Goal: Information Seeking & Learning: Learn about a topic

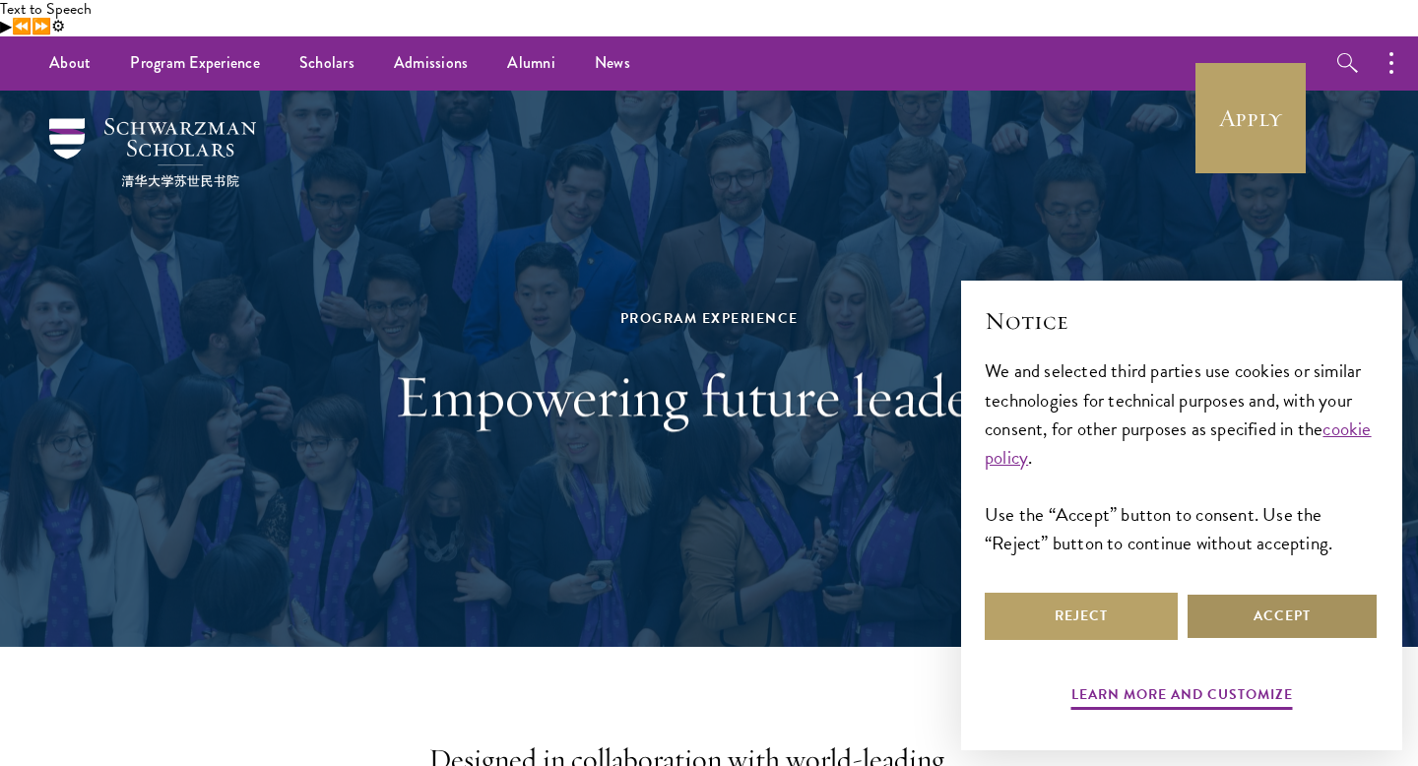
click at [1259, 628] on button "Accept" at bounding box center [1281, 616] width 193 height 47
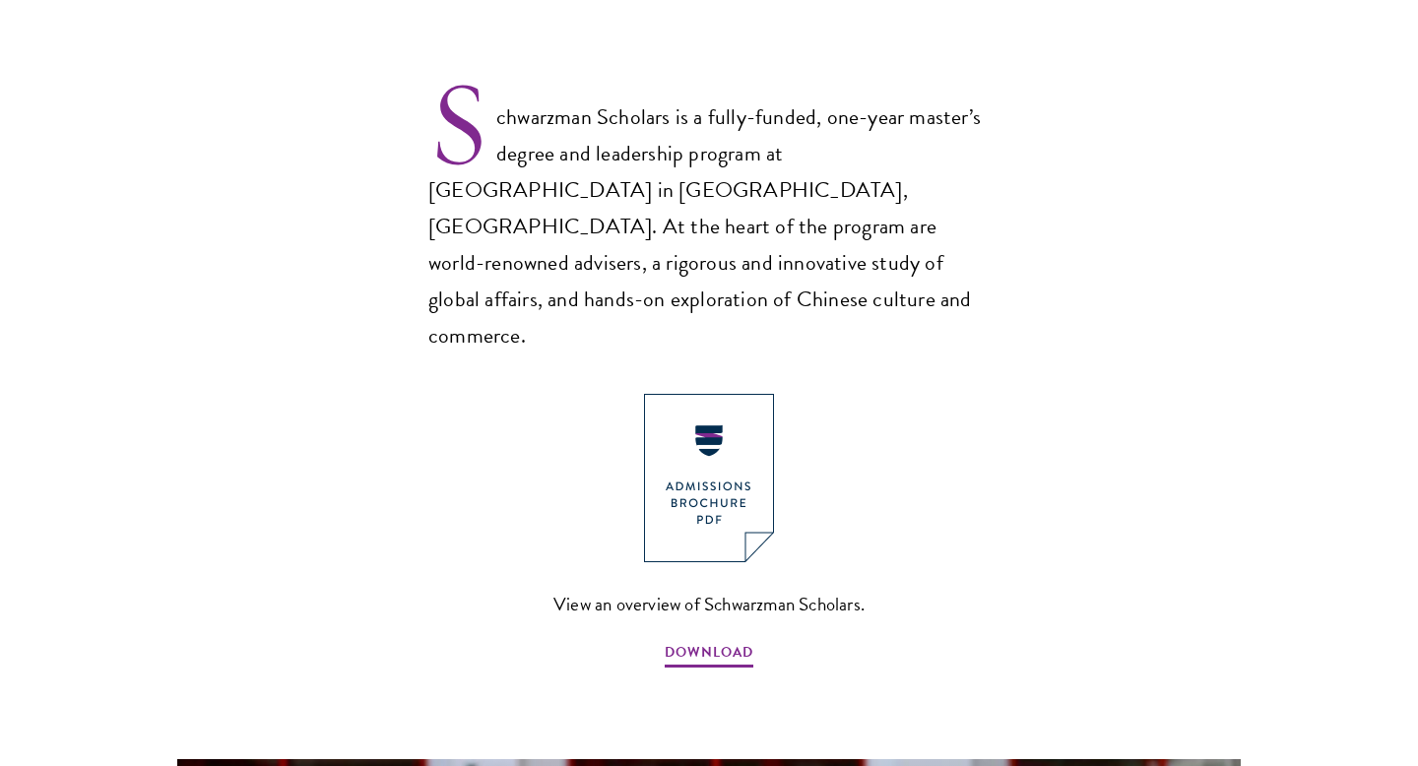
scroll to position [1368, 0]
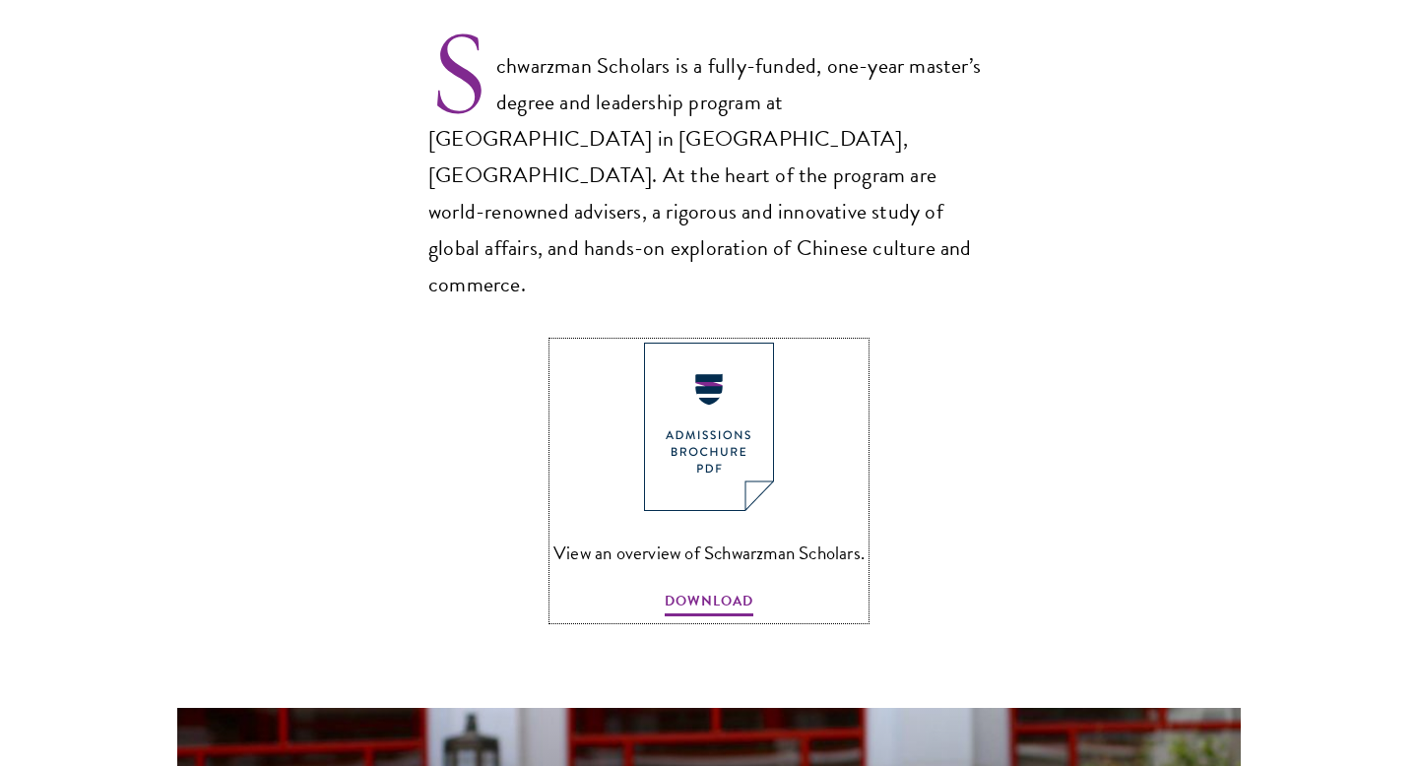
click at [722, 343] on img at bounding box center [709, 427] width 130 height 168
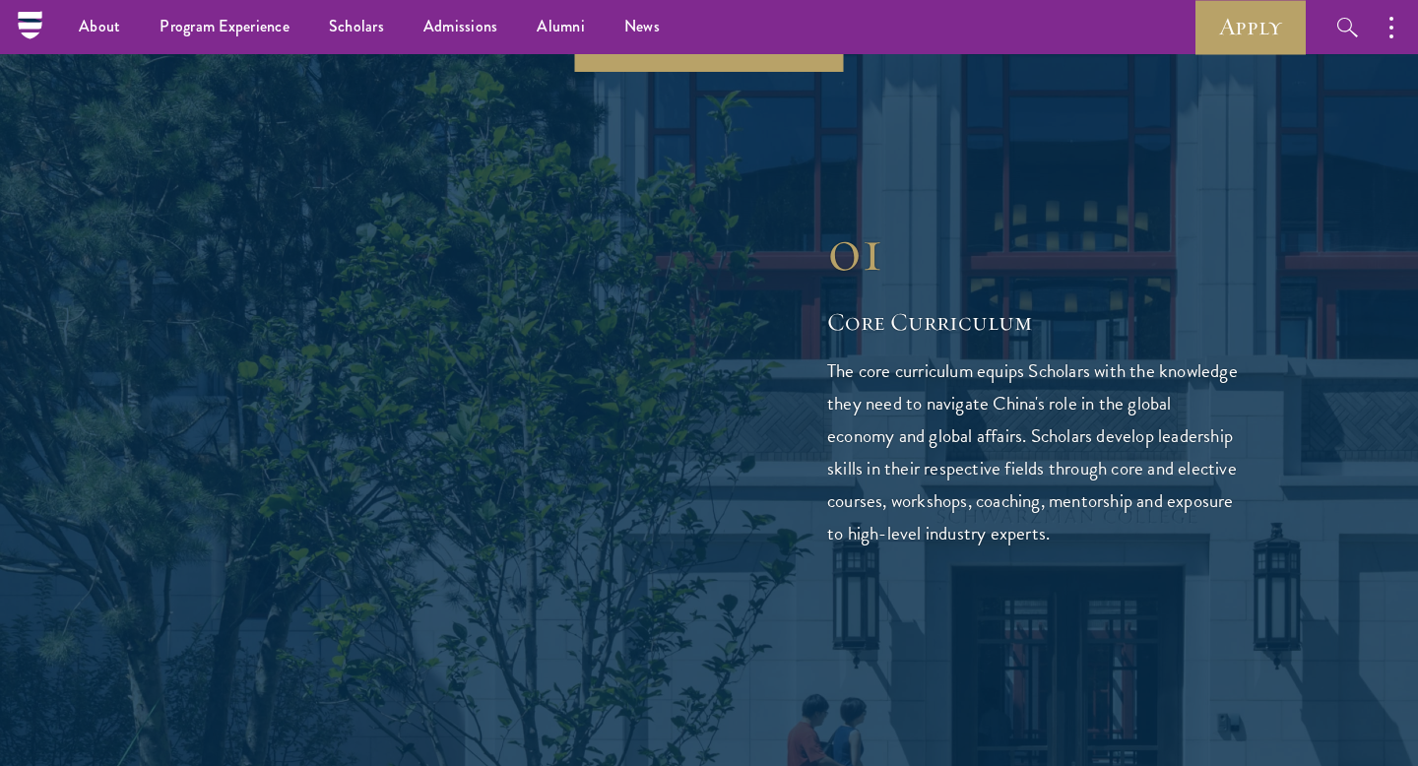
scroll to position [2953, 0]
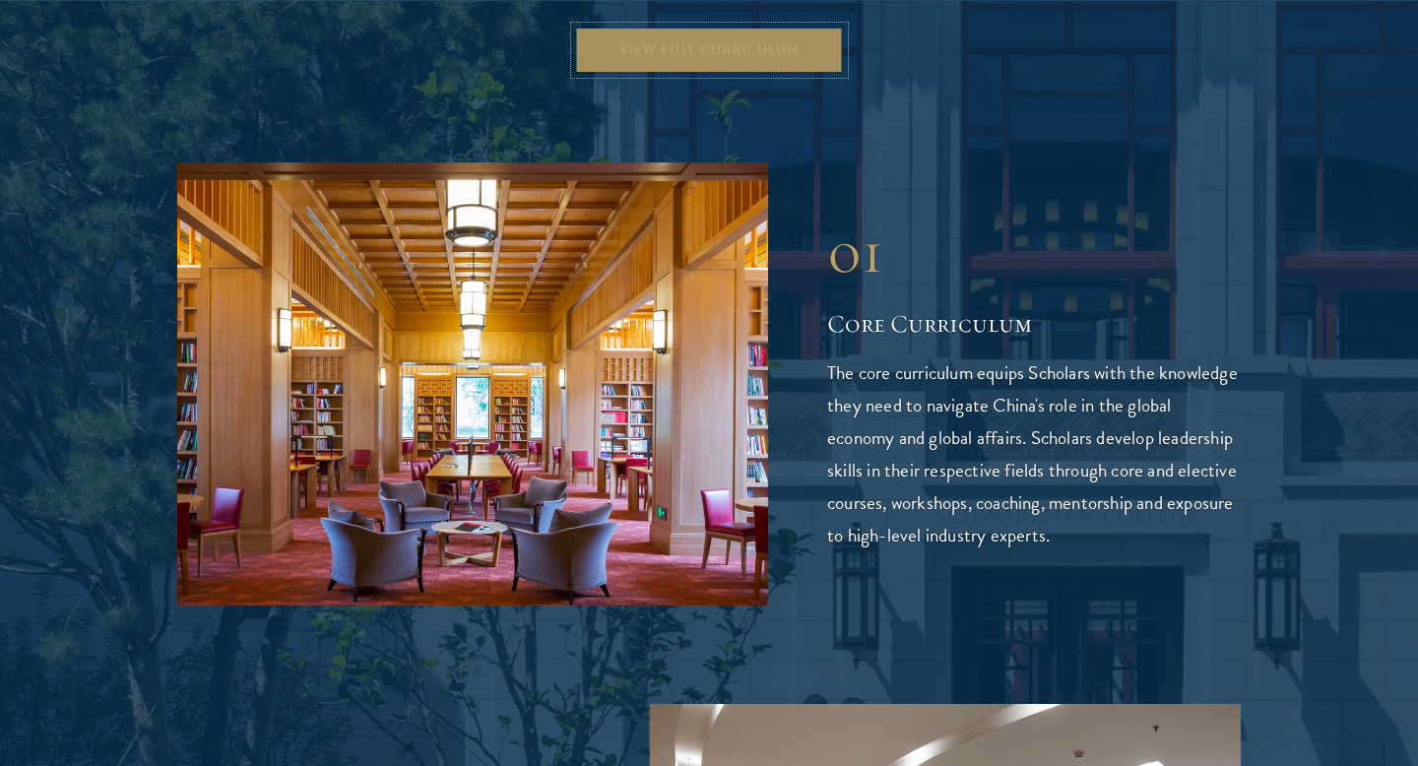
click at [658, 74] on link "View Full Curriculum" at bounding box center [709, 50] width 269 height 47
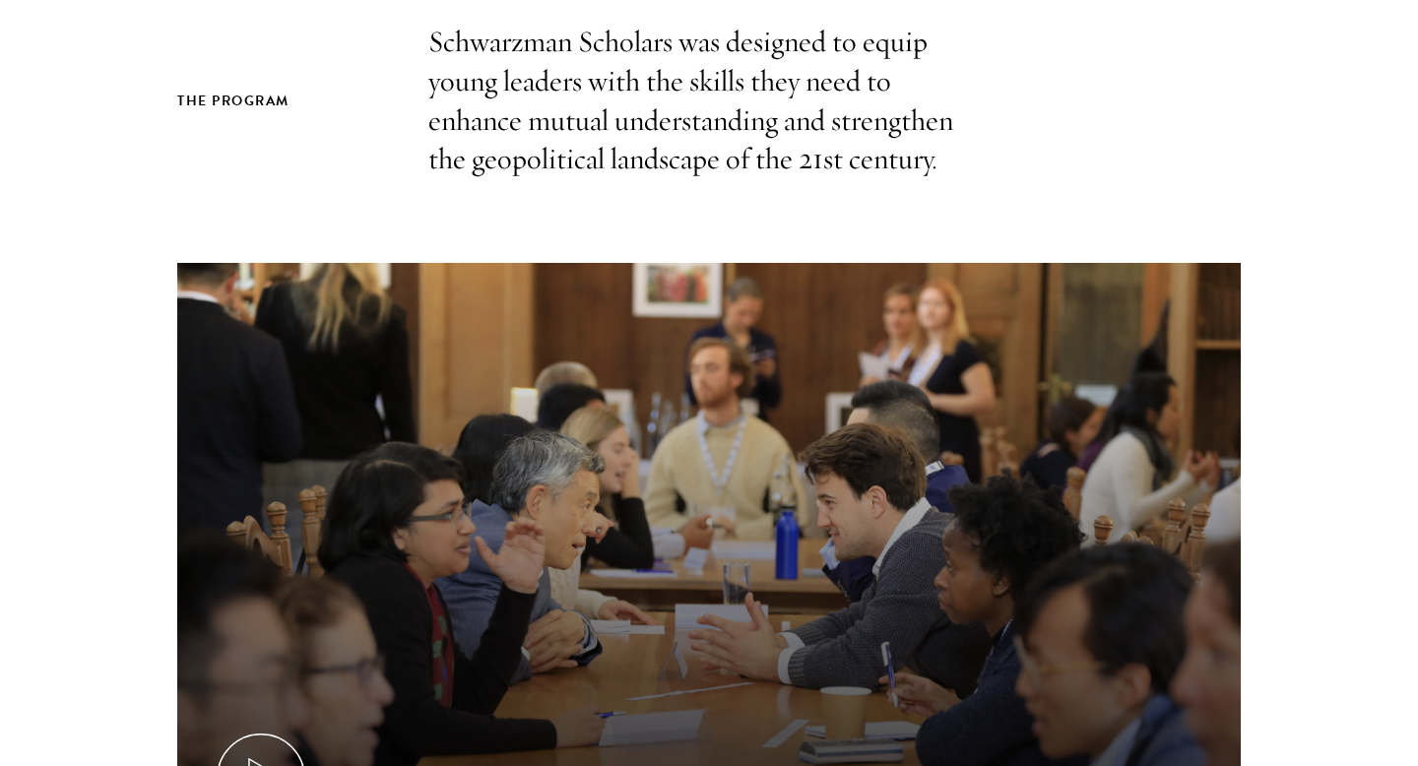
scroll to position [1097, 0]
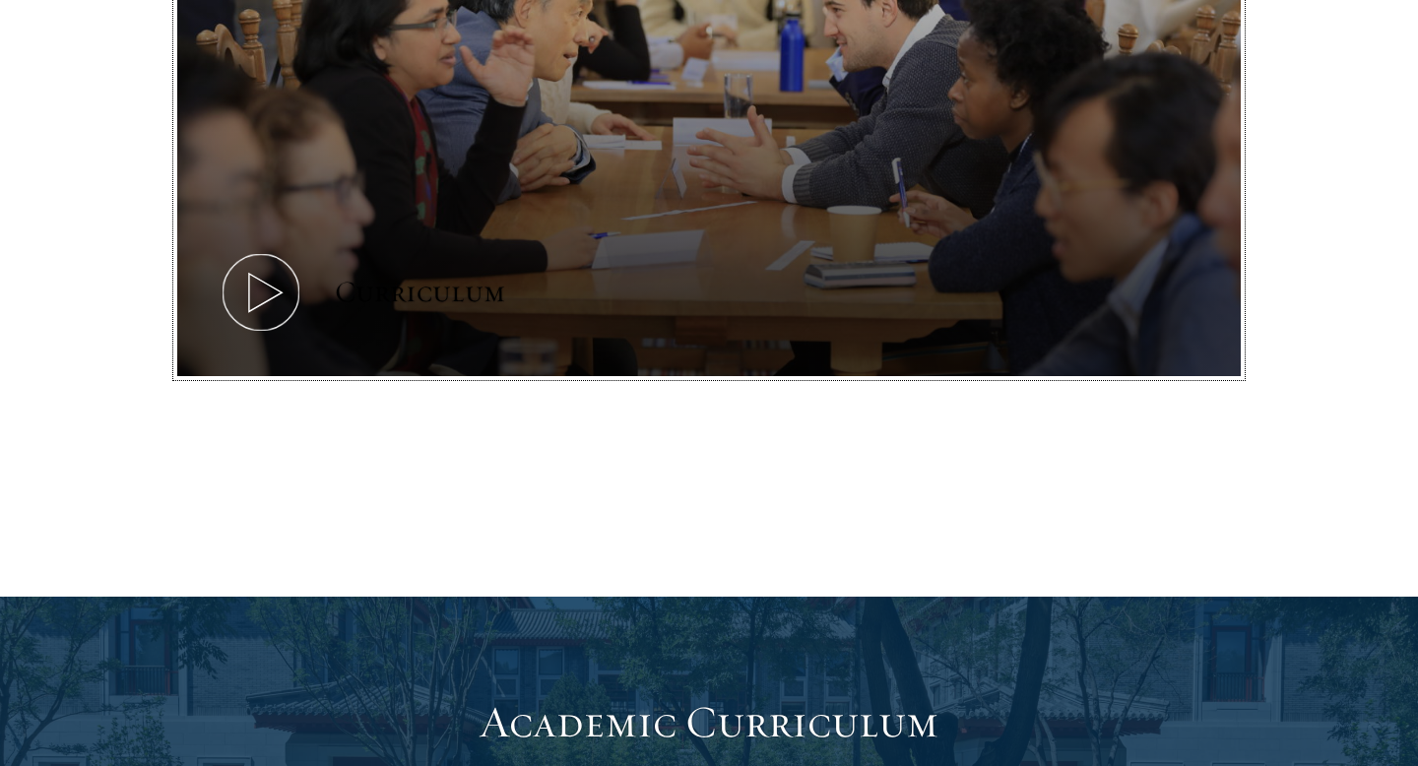
click at [257, 265] on icon at bounding box center [261, 292] width 89 height 89
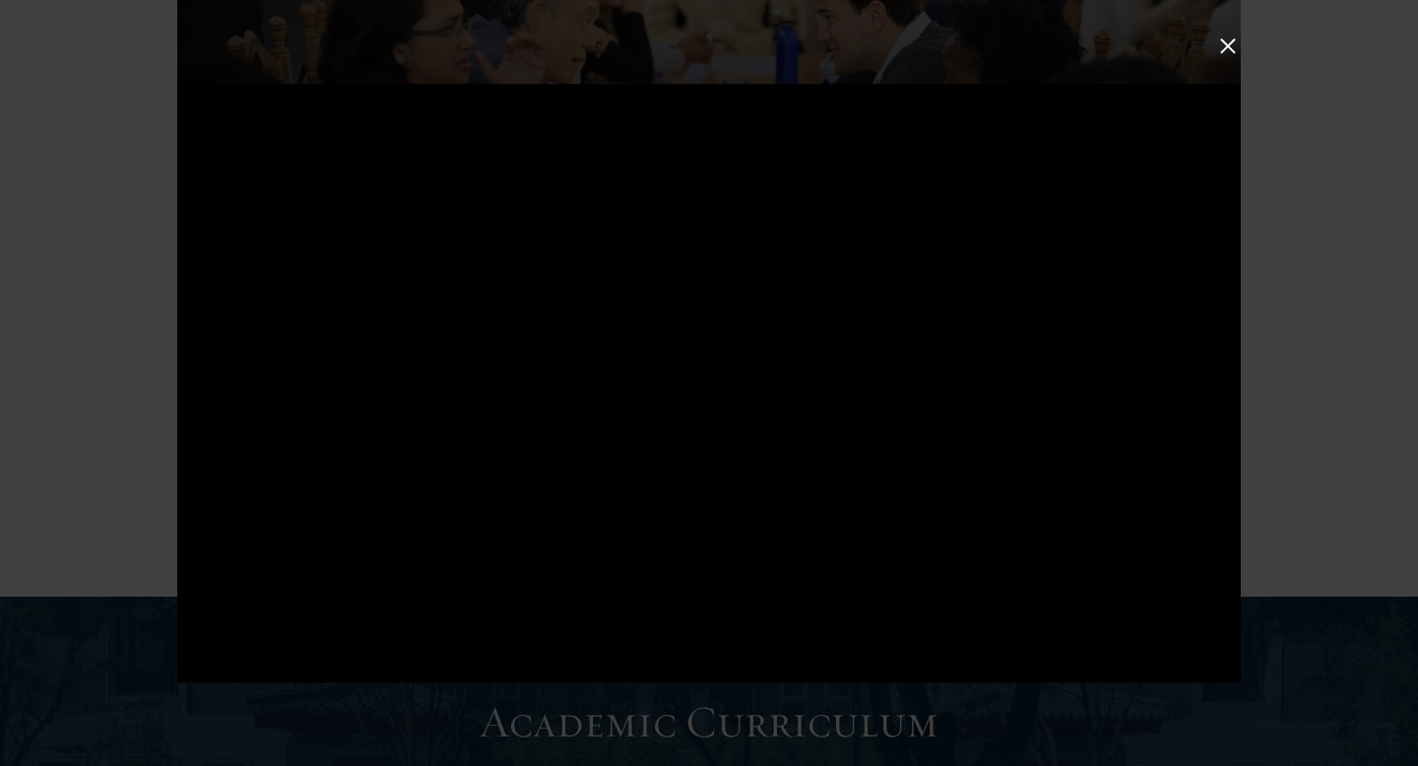
click at [1384, 244] on div at bounding box center [709, 383] width 1418 height 766
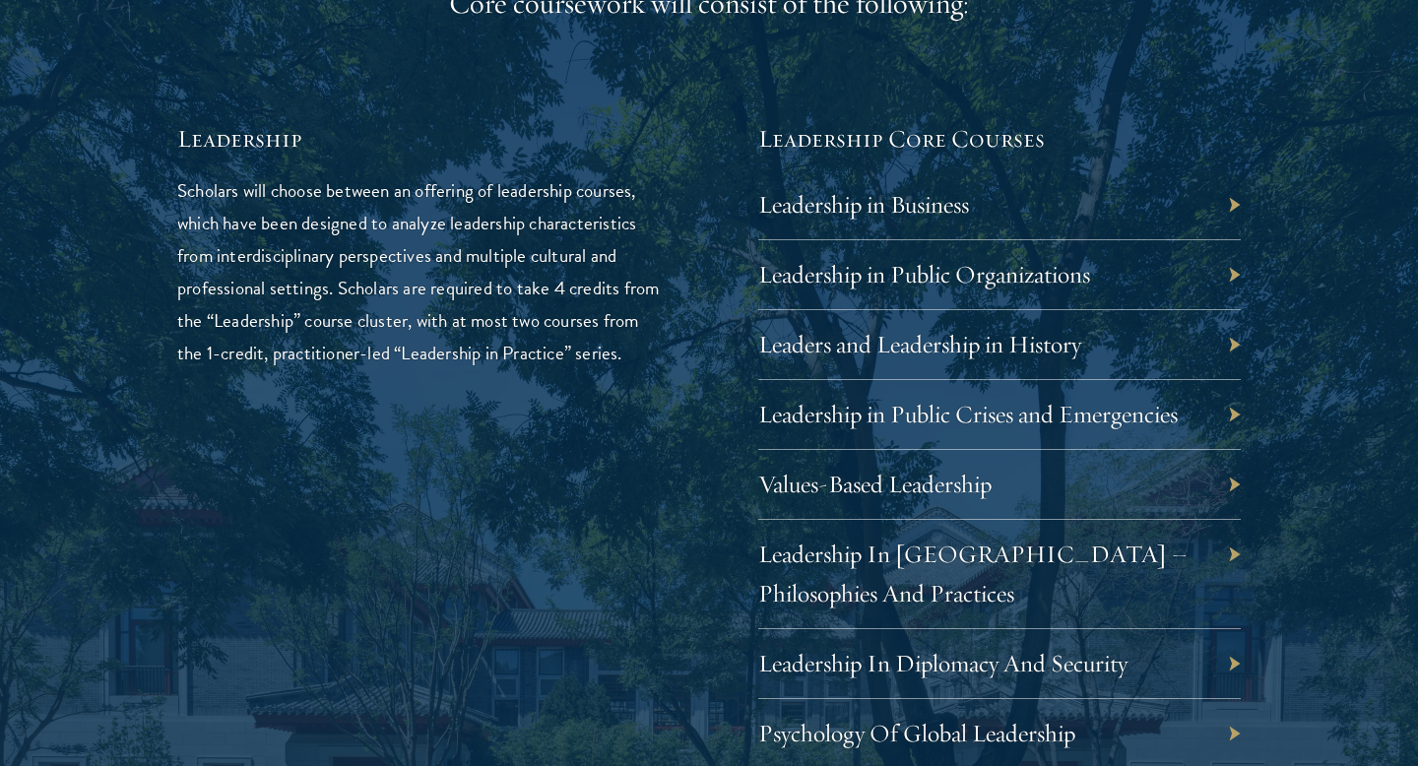
scroll to position [3261, 0]
click at [970, 238] on div "Leadership in Business" at bounding box center [999, 203] width 482 height 70
click at [959, 218] on link "Leadership in Business" at bounding box center [878, 202] width 211 height 31
click at [1243, 348] on div "01 Core Curriculum 01 Core Curriculum All Schwarzman Scholars share a core curr…" at bounding box center [708, 629] width 1221 height 2494
click at [1230, 238] on div "Leadership in Business" at bounding box center [999, 203] width 482 height 70
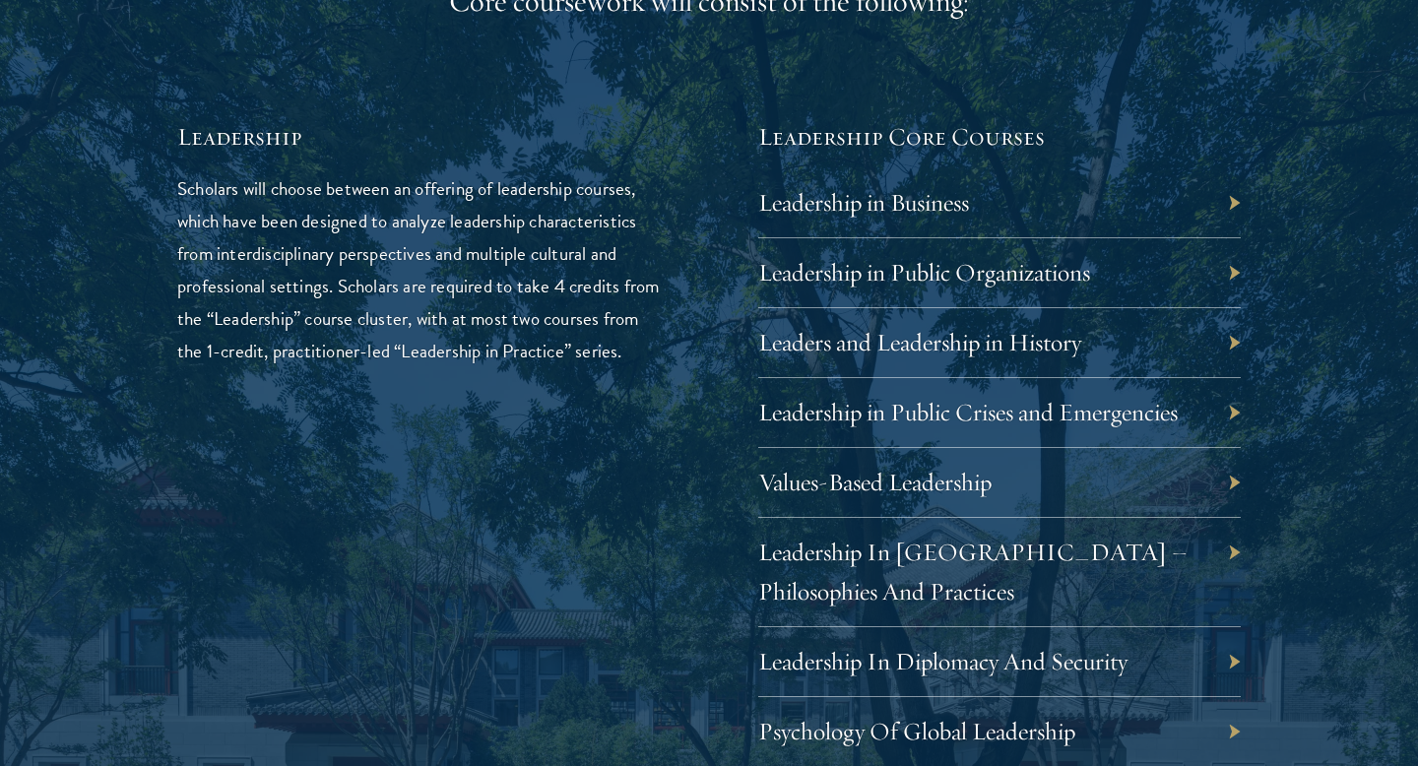
click at [918, 238] on div "Leadership in Business" at bounding box center [999, 203] width 482 height 70
click at [901, 218] on link "Leadership in Business" at bounding box center [878, 202] width 211 height 31
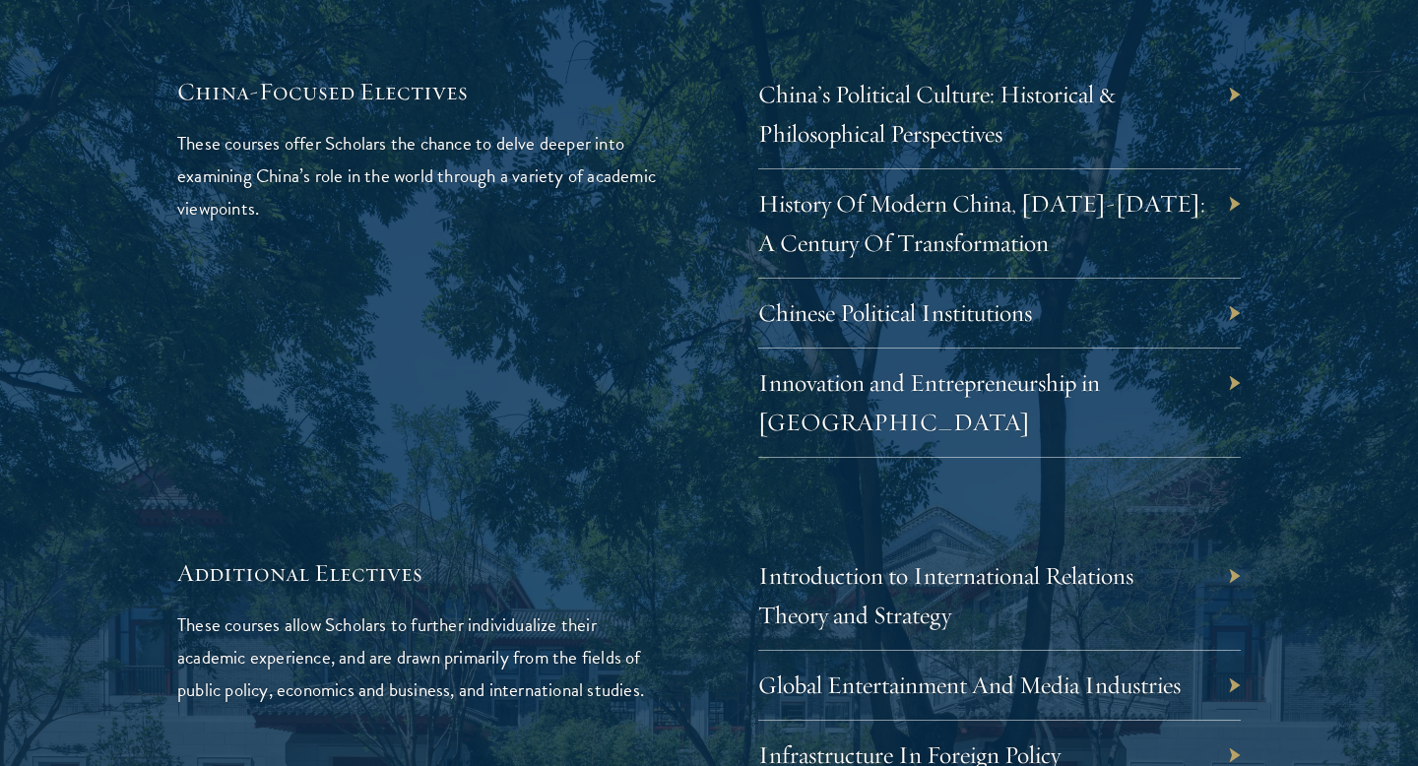
scroll to position [5941, 0]
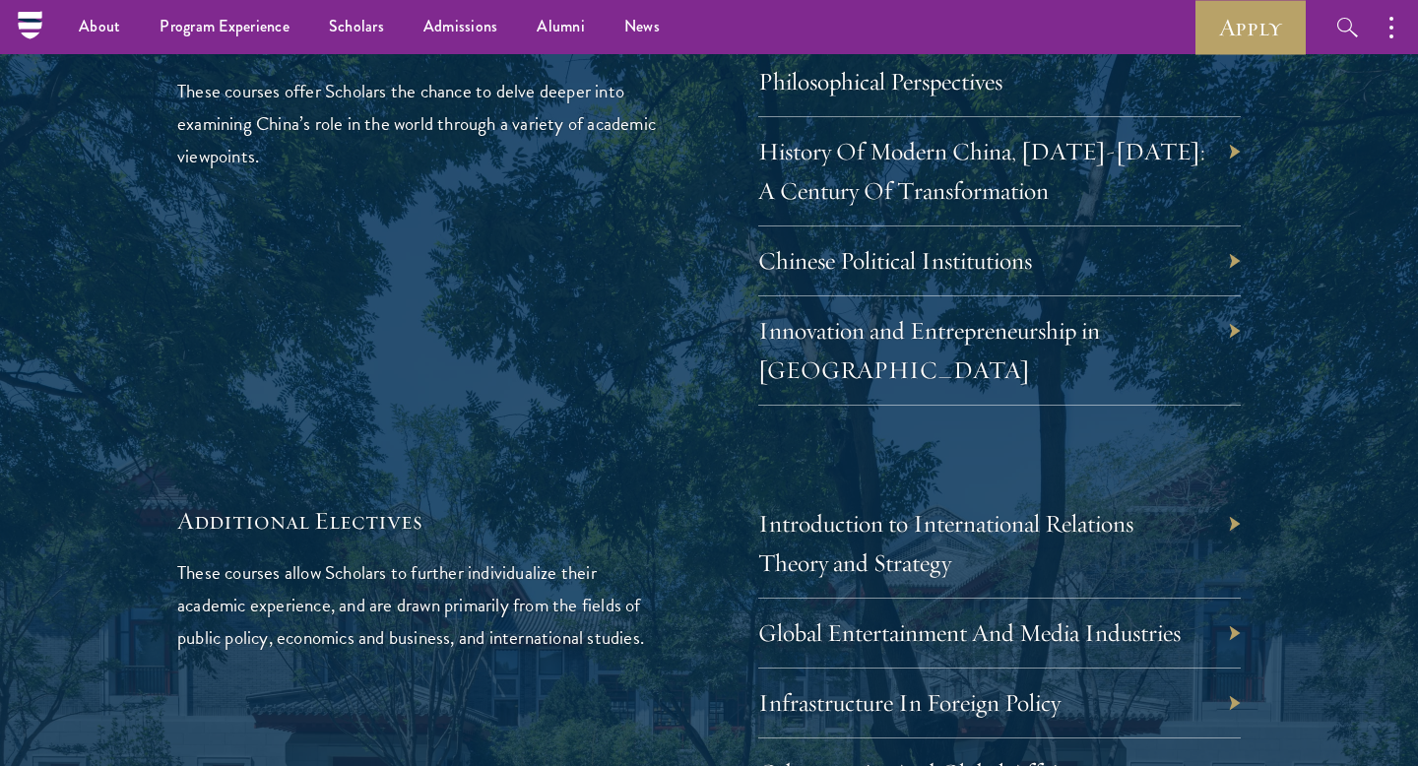
click at [1184, 296] on div "Chinese Political Institutions" at bounding box center [999, 261] width 482 height 70
click at [1115, 385] on link "Innovation and Entrepreneurship in [GEOGRAPHIC_DATA]" at bounding box center [944, 350] width 342 height 70
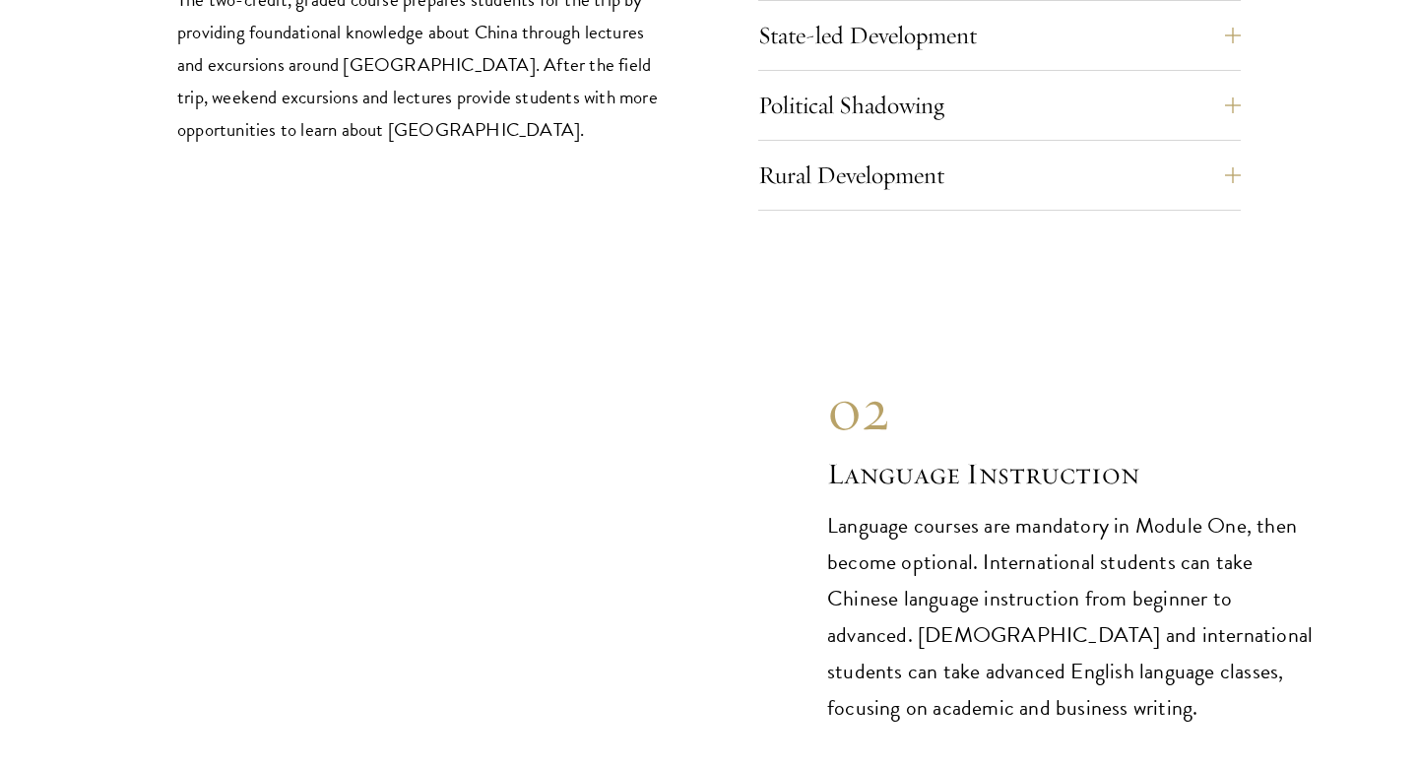
scroll to position [8642, 0]
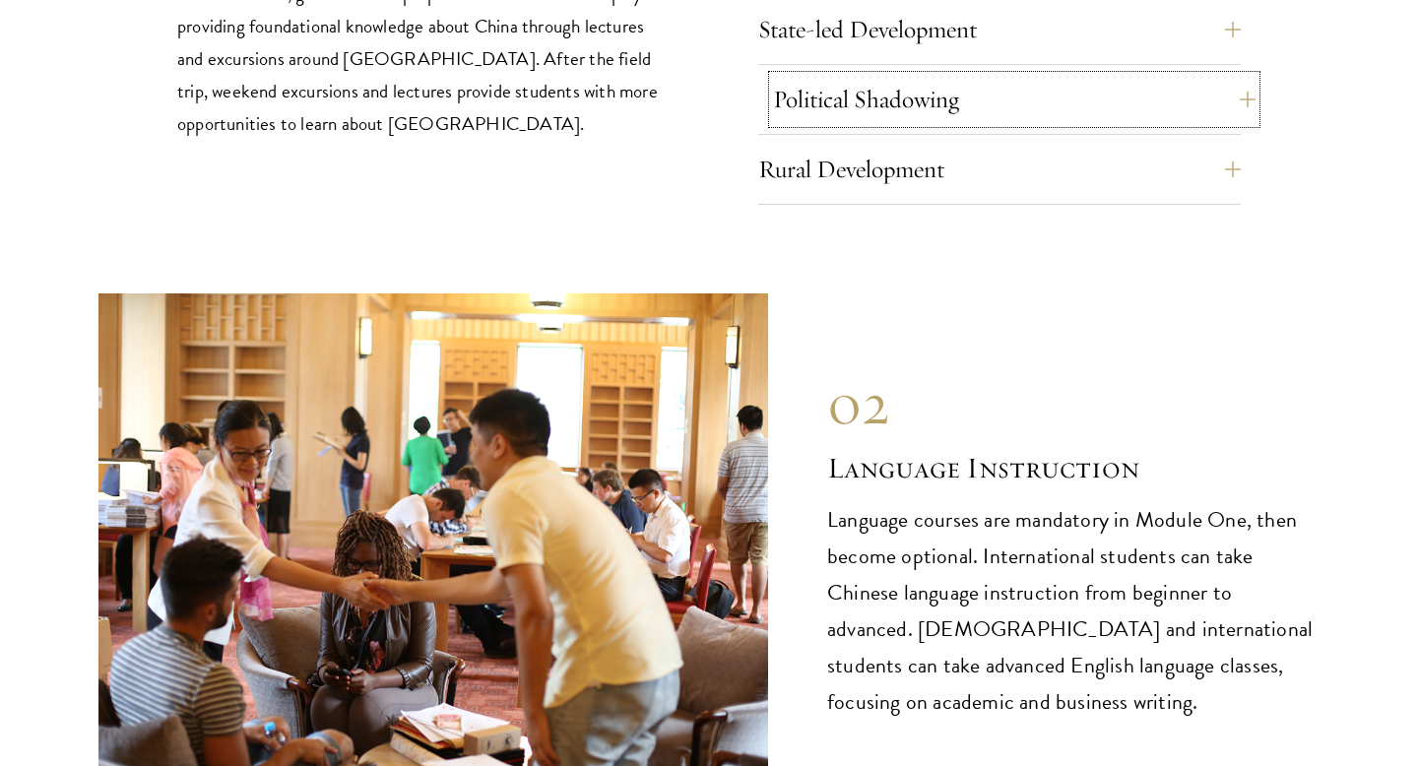
click at [1231, 123] on button "Political Shadowing" at bounding box center [1014, 99] width 482 height 47
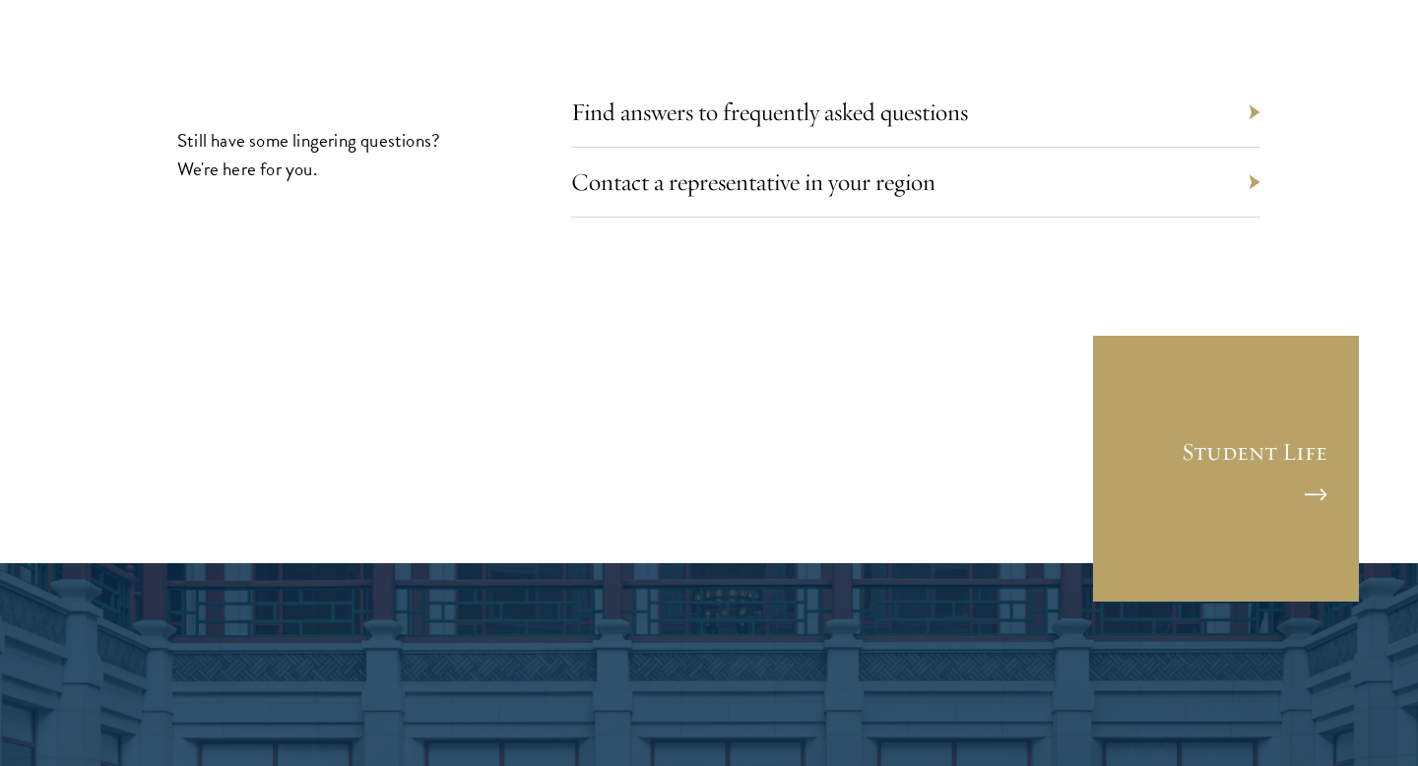
scroll to position [11299, 0]
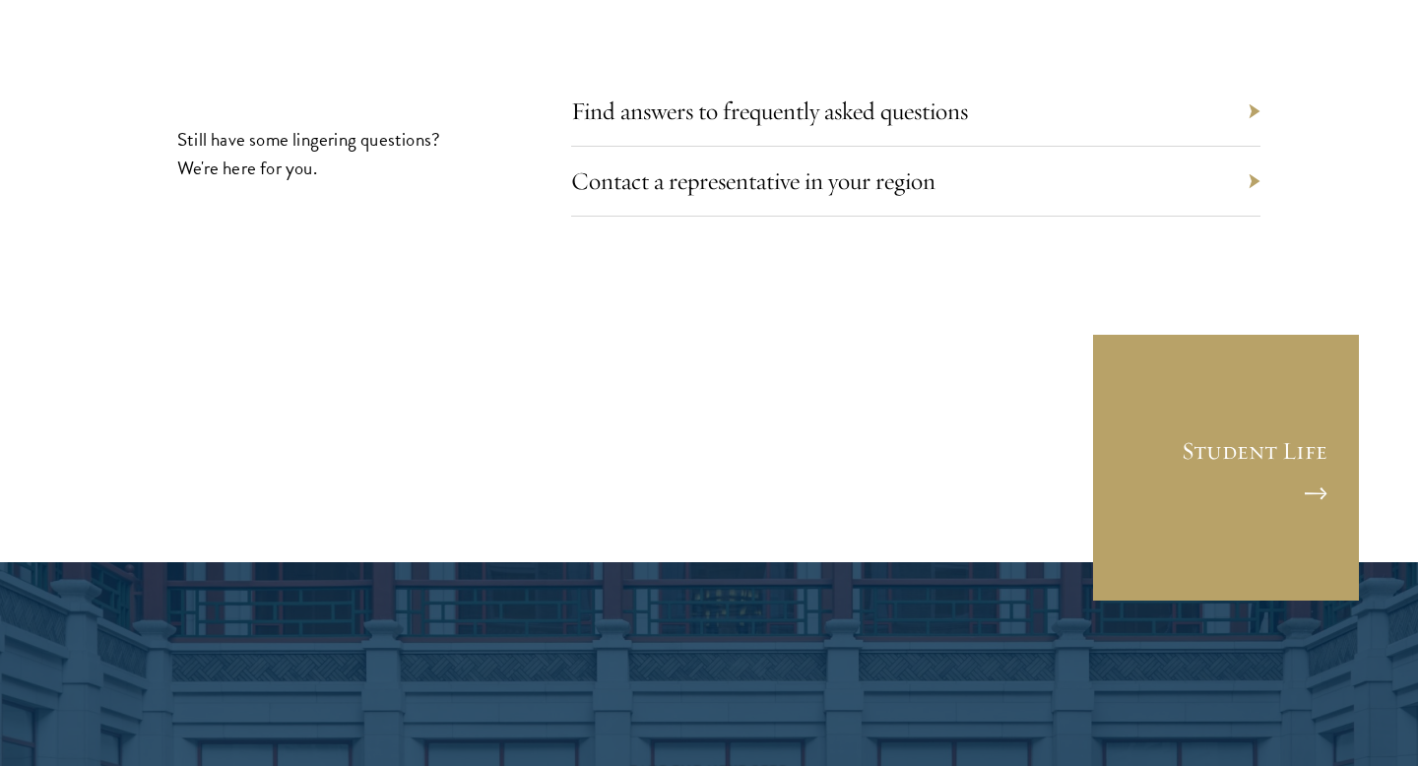
click at [1248, 147] on div "Find answers to frequently asked questions" at bounding box center [915, 112] width 689 height 70
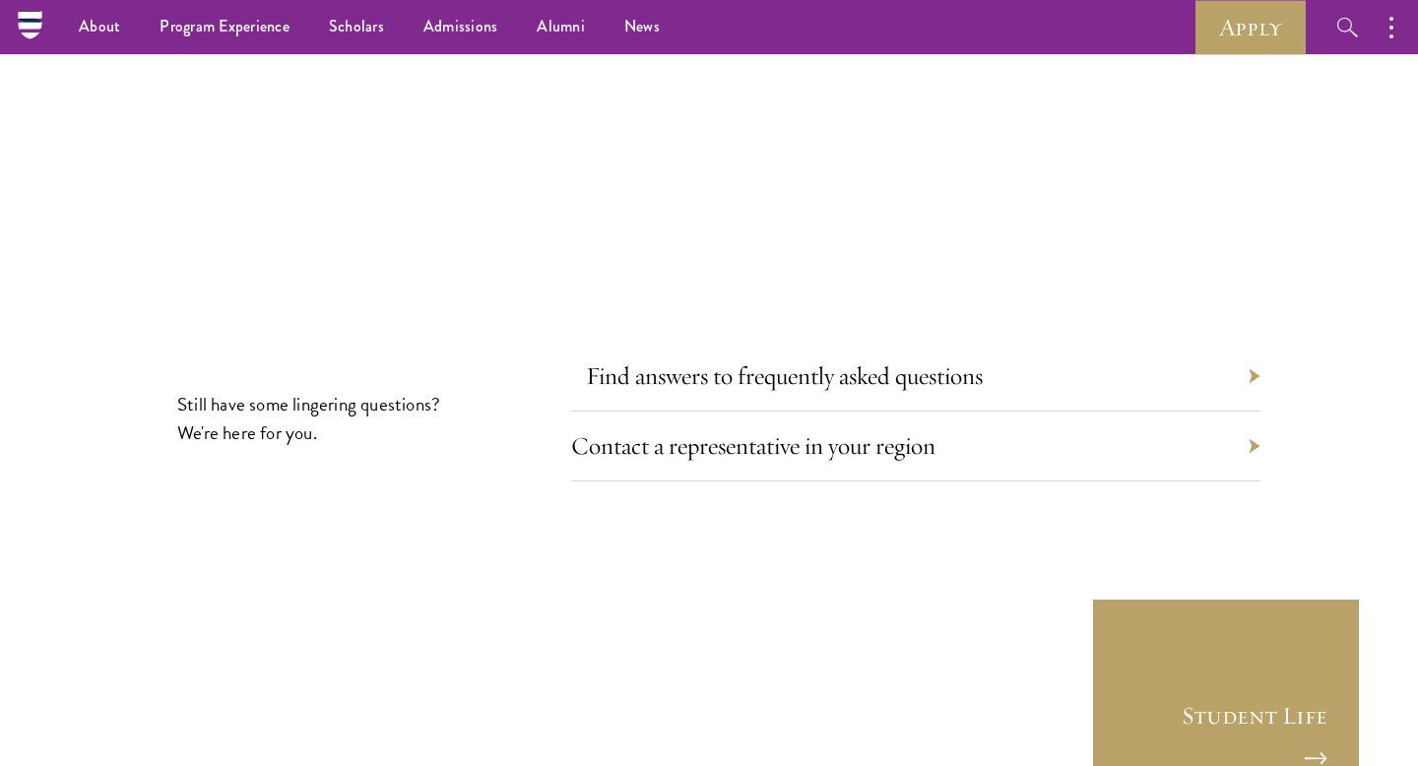
scroll to position [11009, 0]
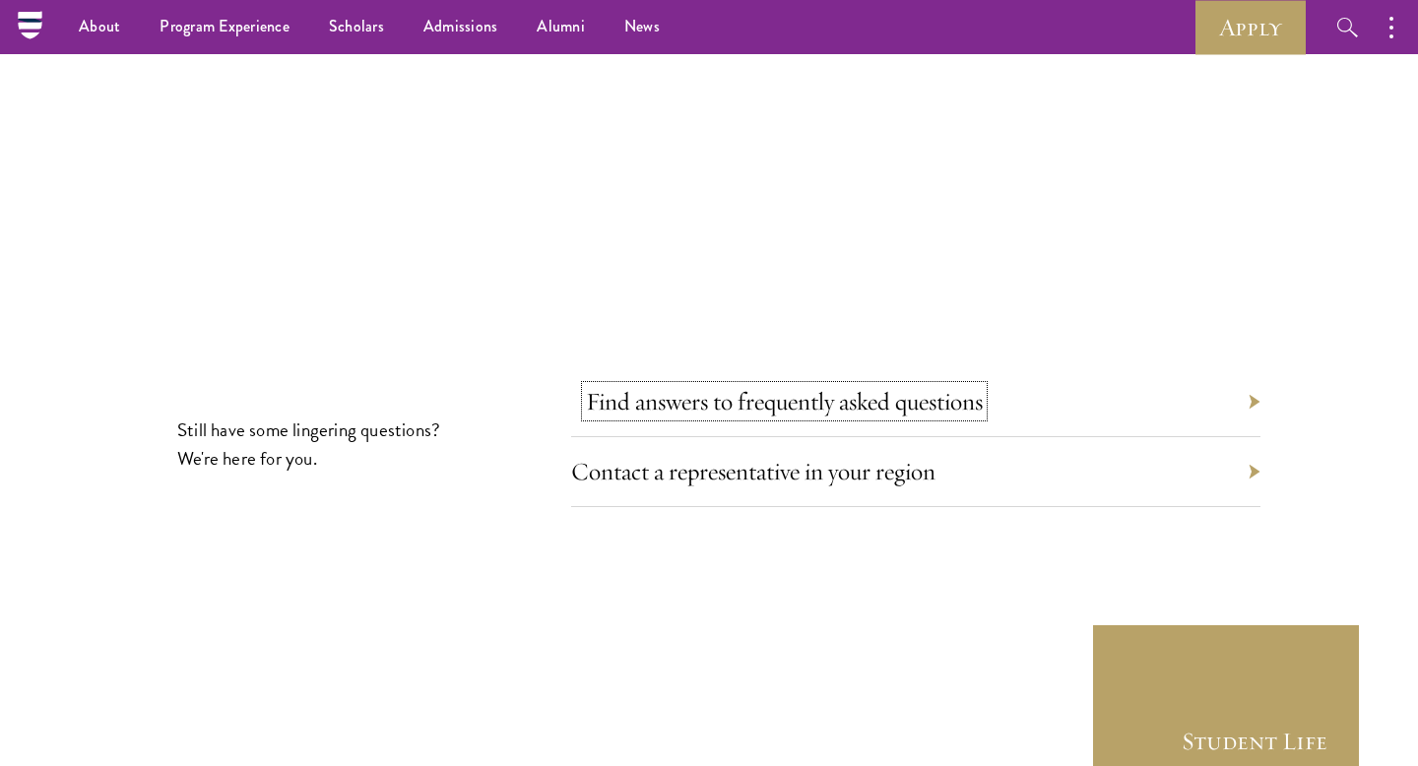
click at [796, 416] on link "Find answers to frequently asked questions" at bounding box center [784, 401] width 397 height 31
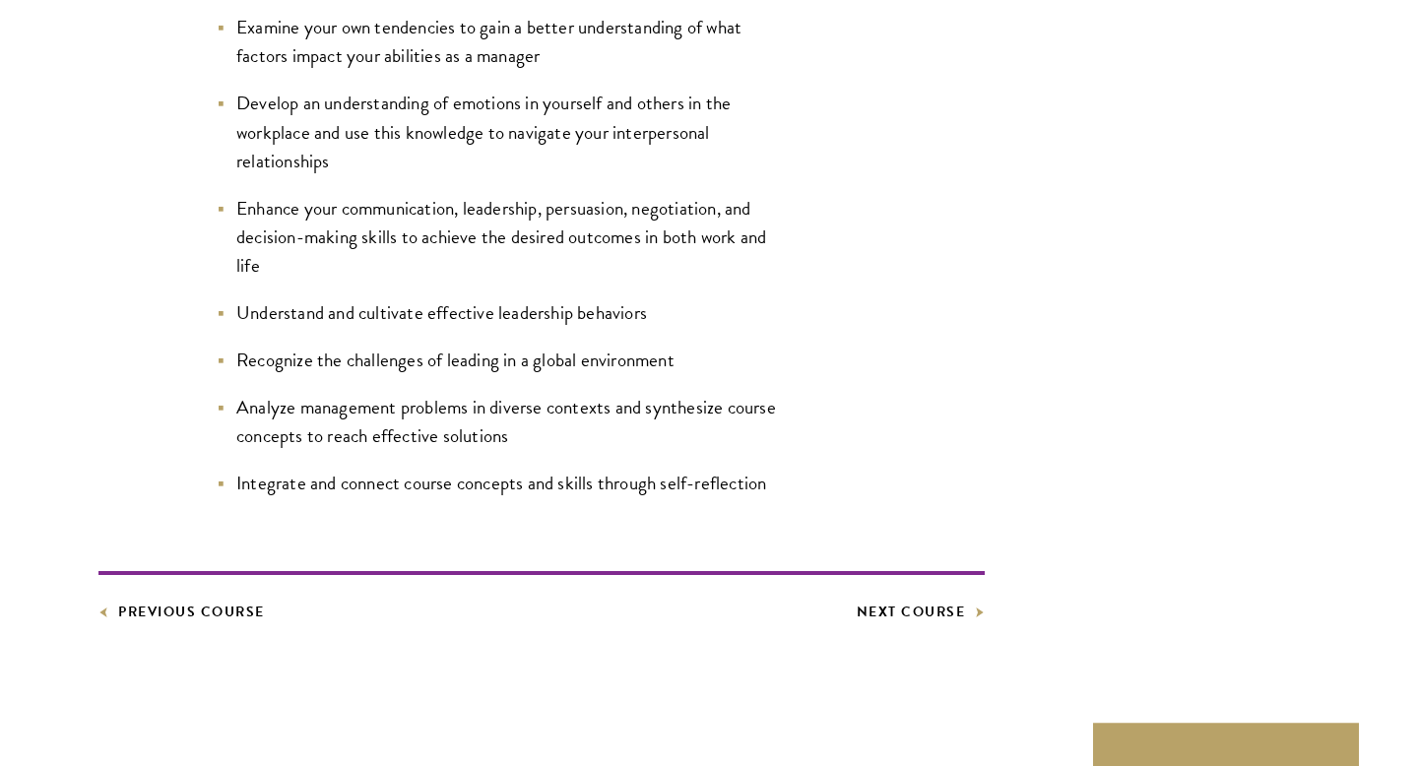
scroll to position [1138, 0]
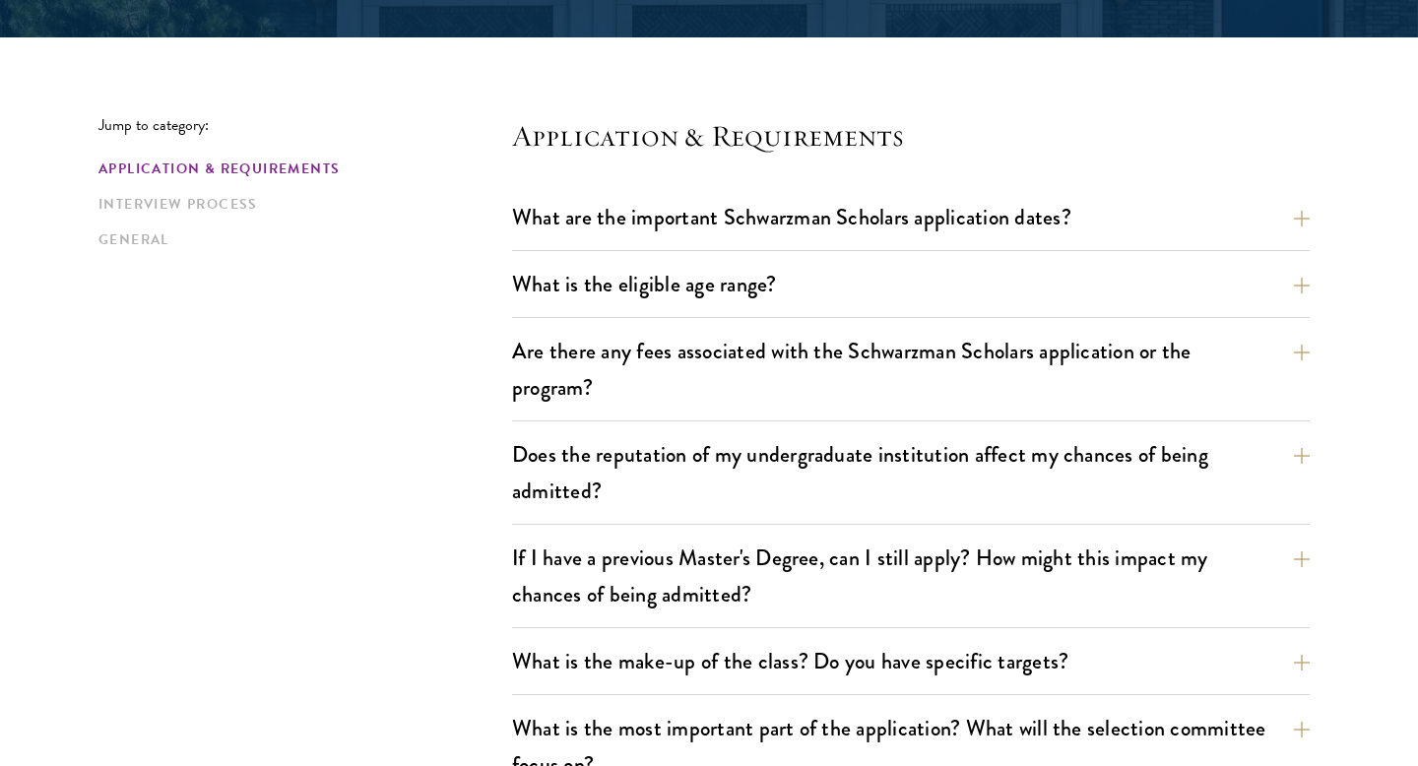
scroll to position [520, 0]
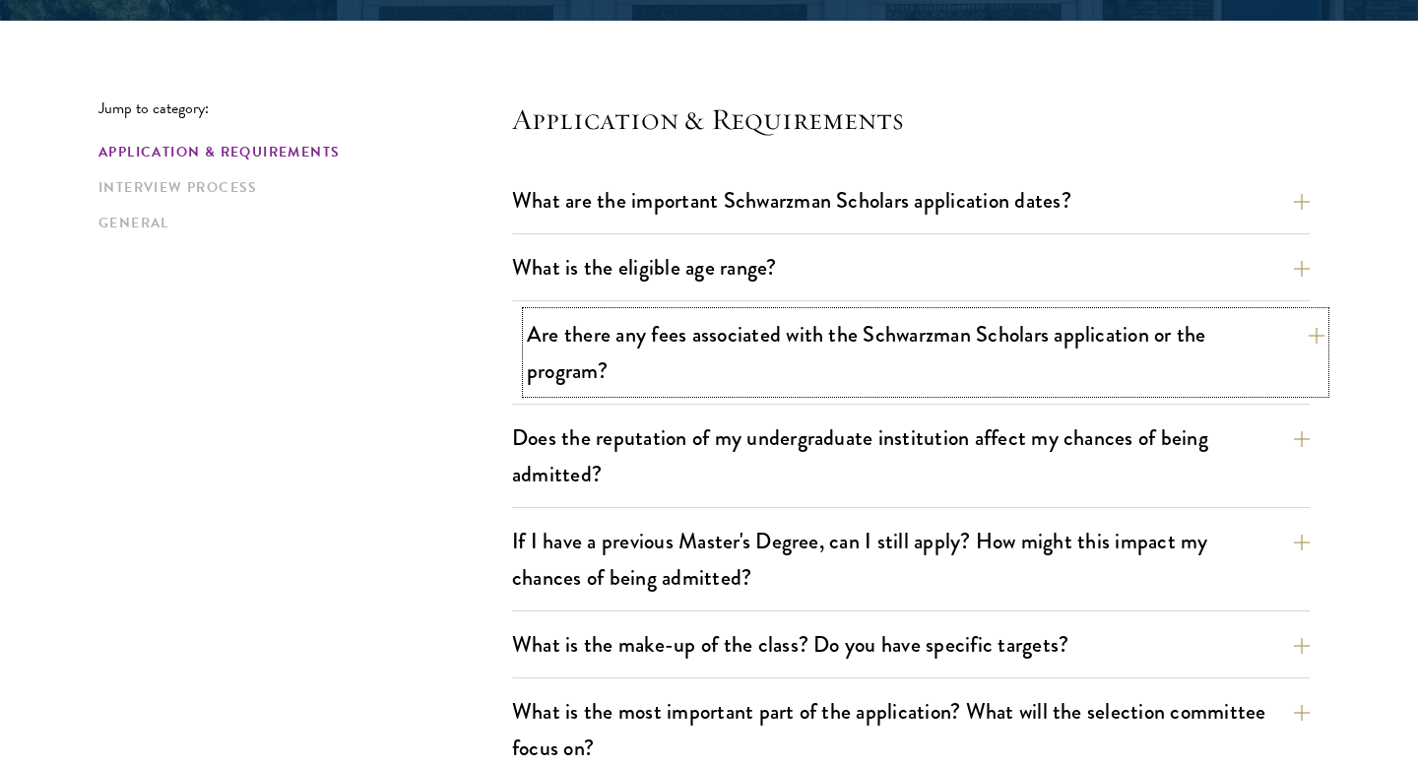
click at [735, 312] on button "Are there any fees associated with the Schwarzman Scholars application or the p…" at bounding box center [926, 352] width 798 height 81
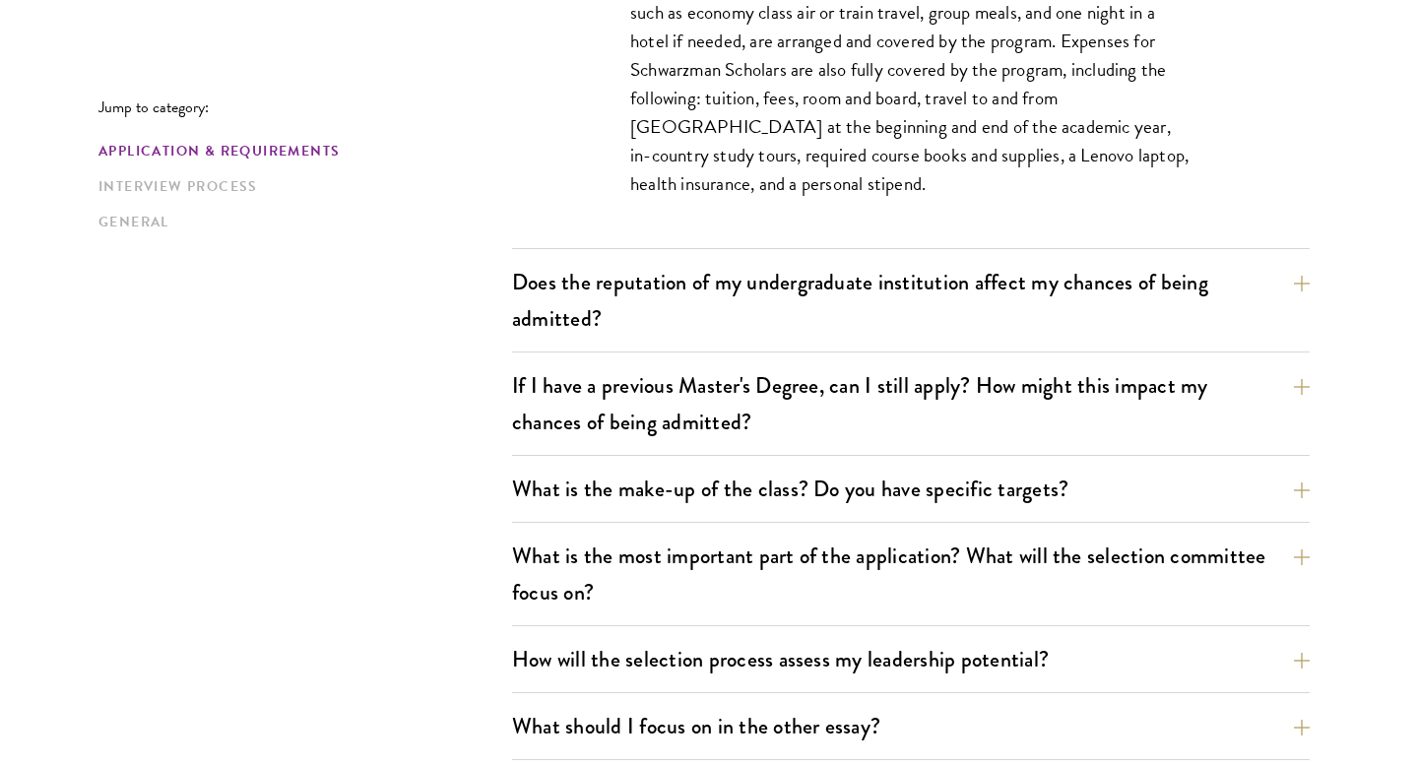
scroll to position [988, 0]
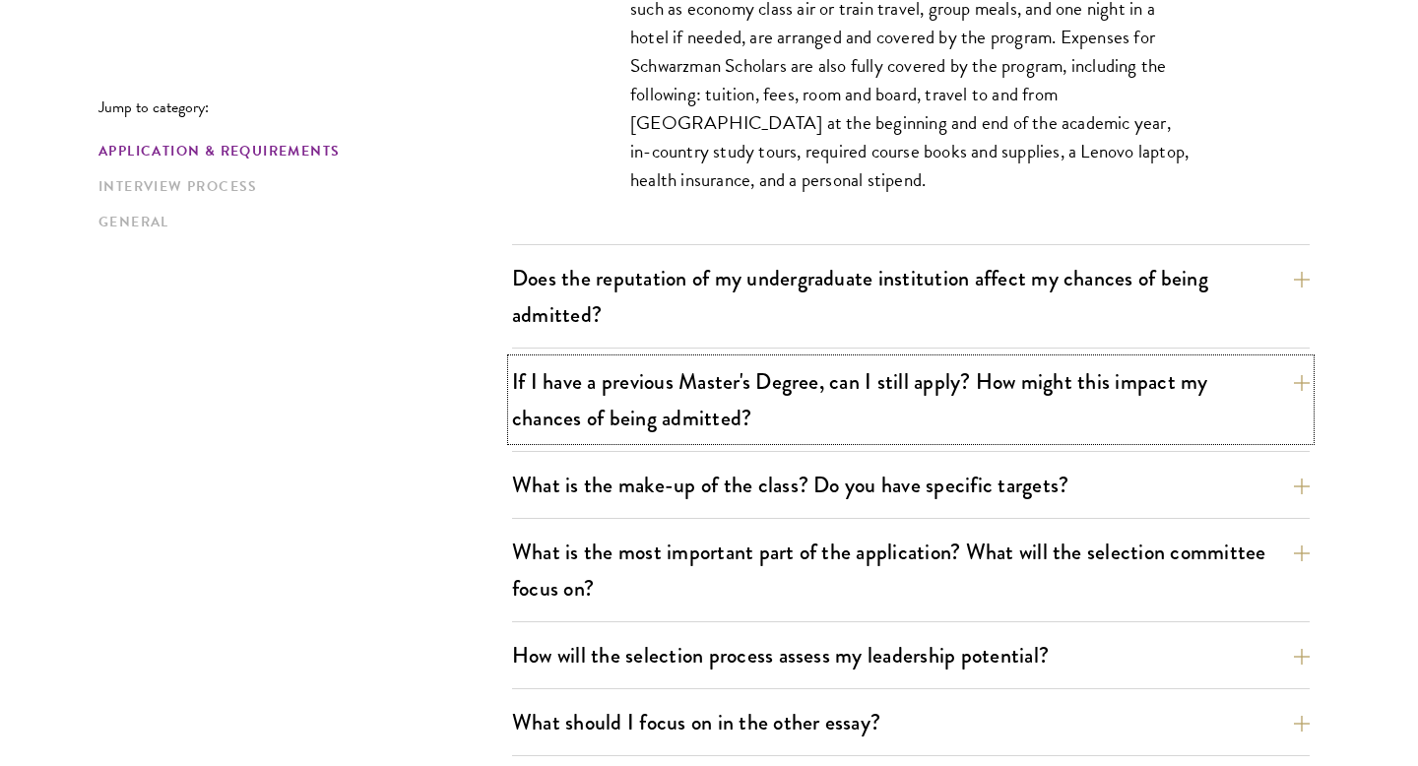
click at [827, 378] on button "If I have a previous Master's Degree, can I still apply? How might this impact …" at bounding box center [911, 399] width 798 height 81
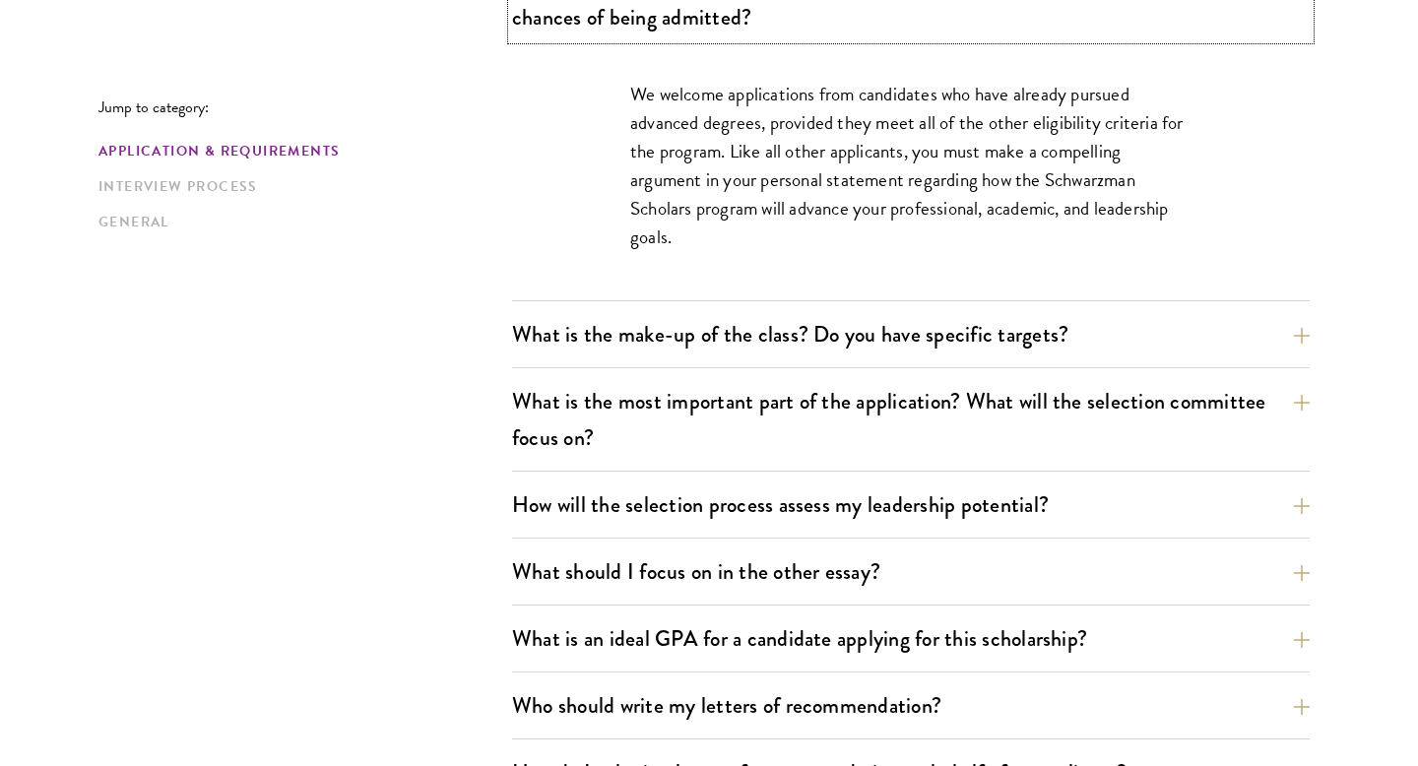
scroll to position [1109, 0]
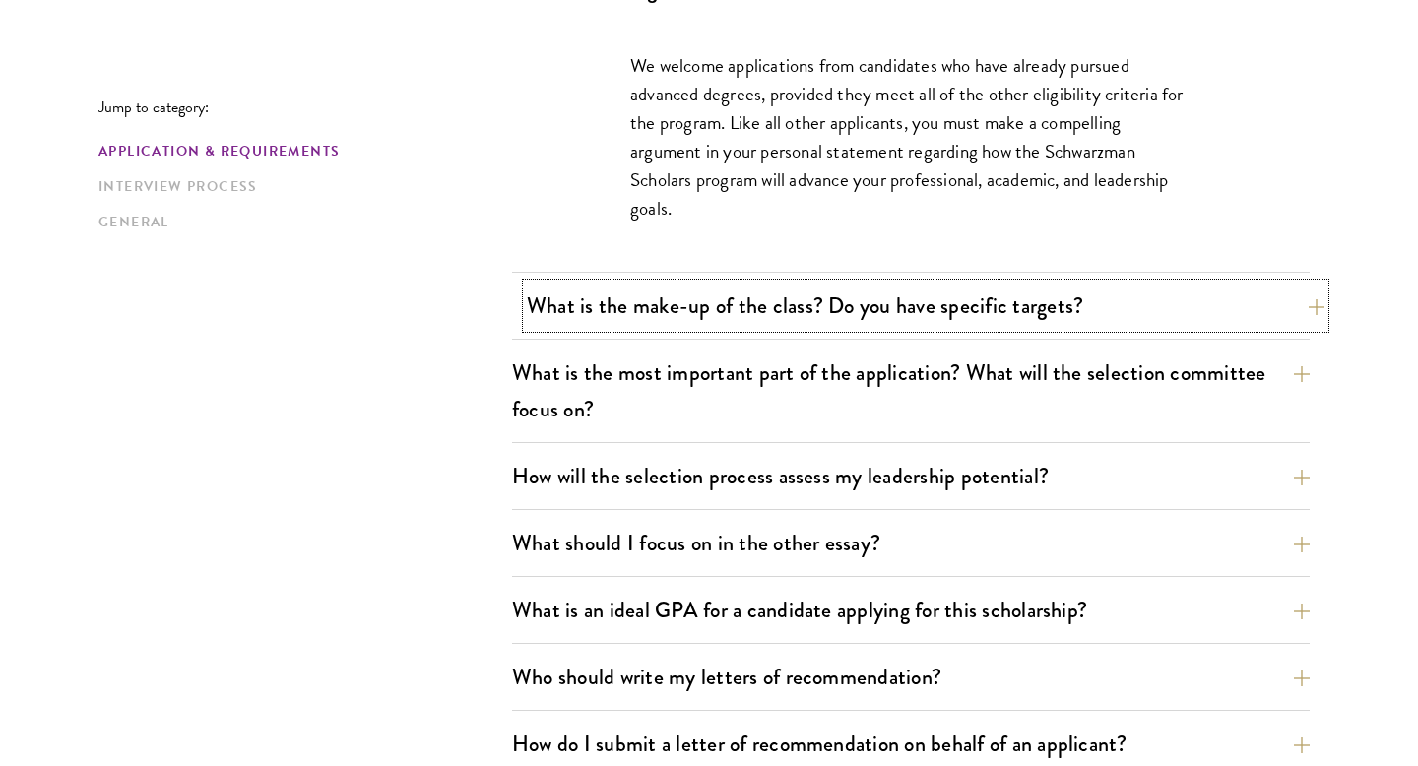
click at [878, 284] on button "What is the make-up of the class? Do you have specific targets?" at bounding box center [926, 306] width 798 height 44
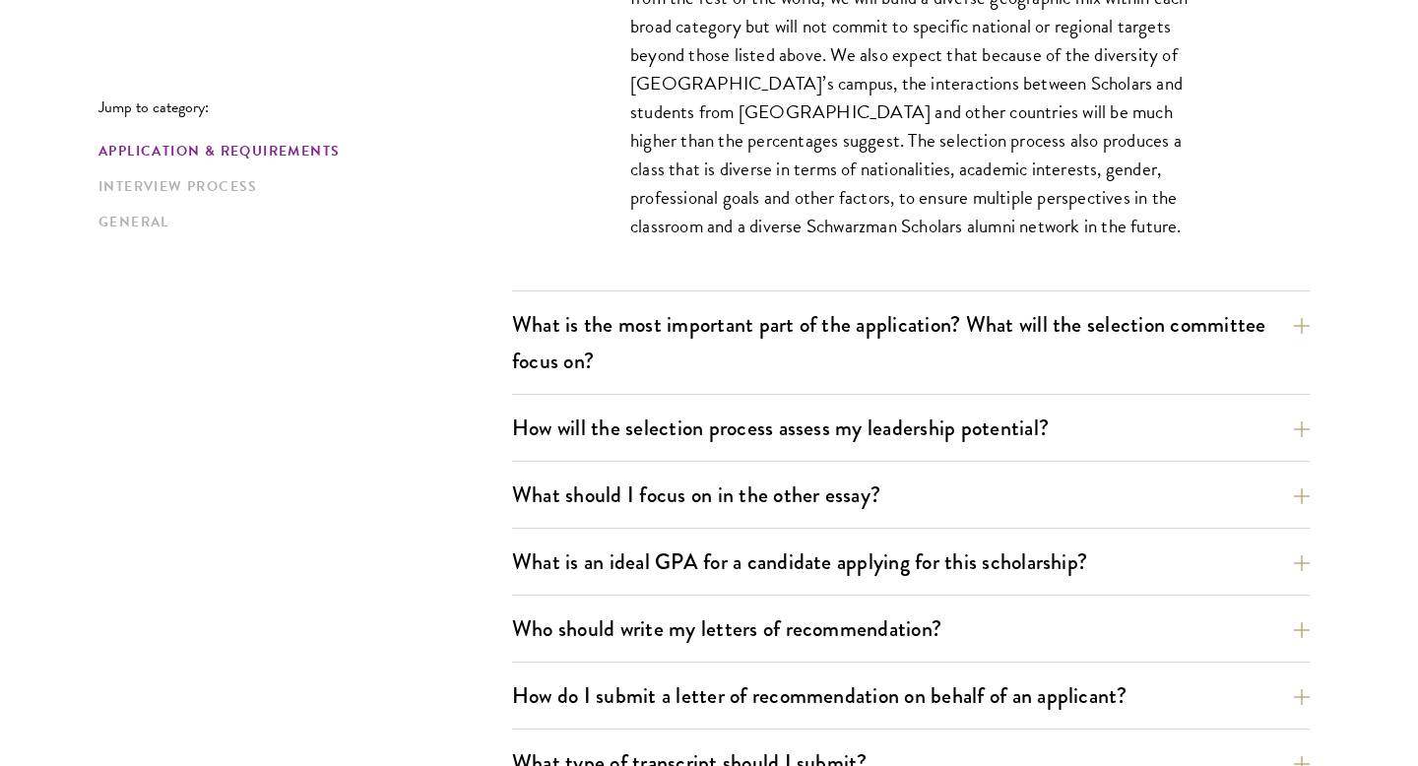
scroll to position [1313, 0]
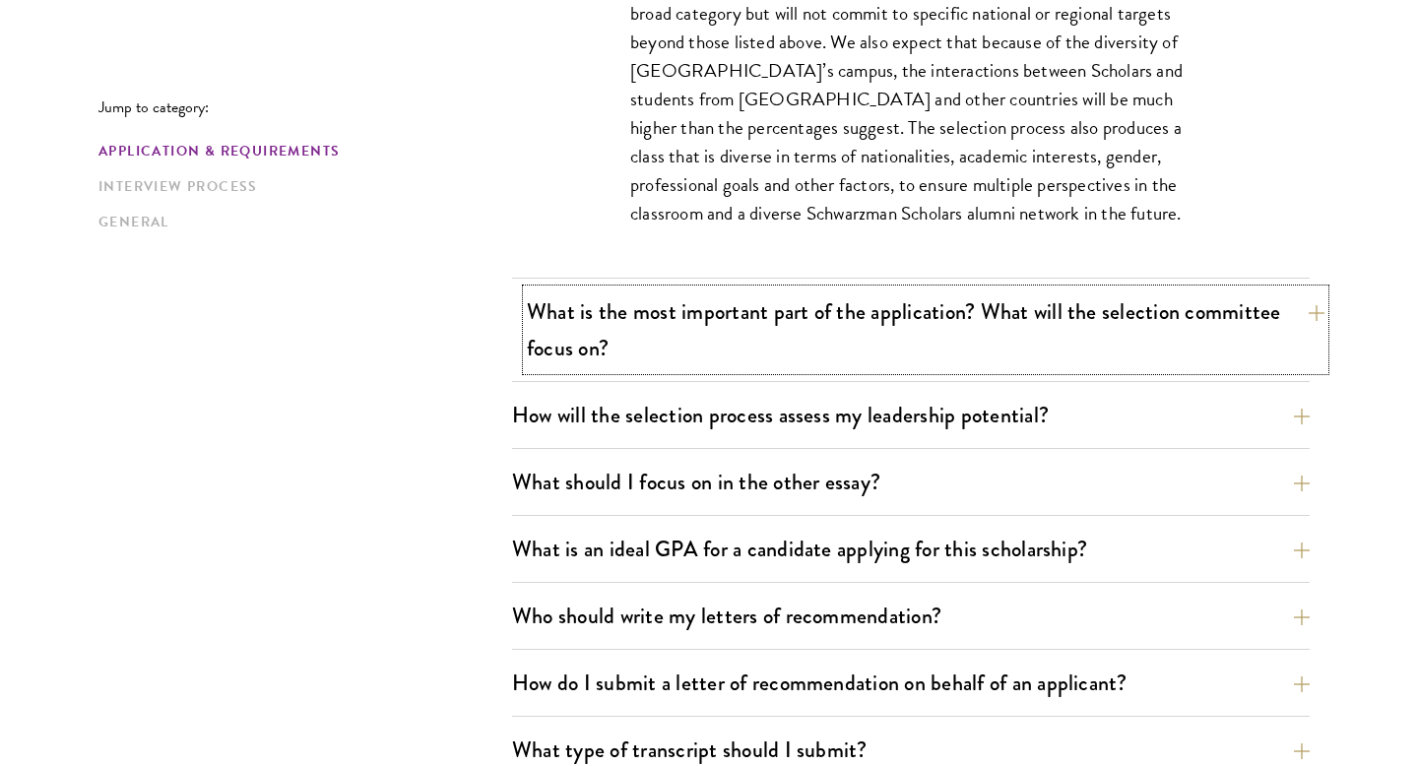
click at [878, 289] on button "What is the most important part of the application? What will the selection com…" at bounding box center [926, 329] width 798 height 81
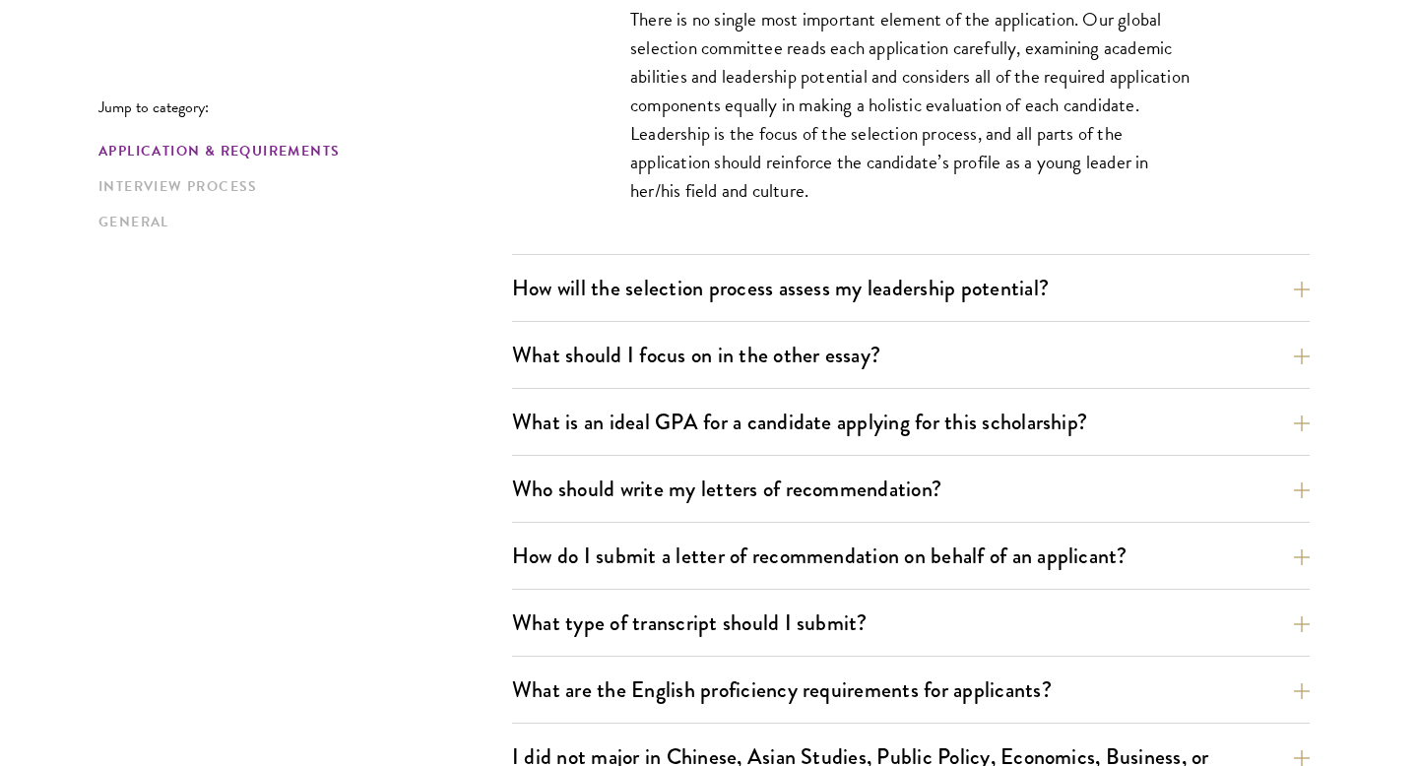
scroll to position [1329, 0]
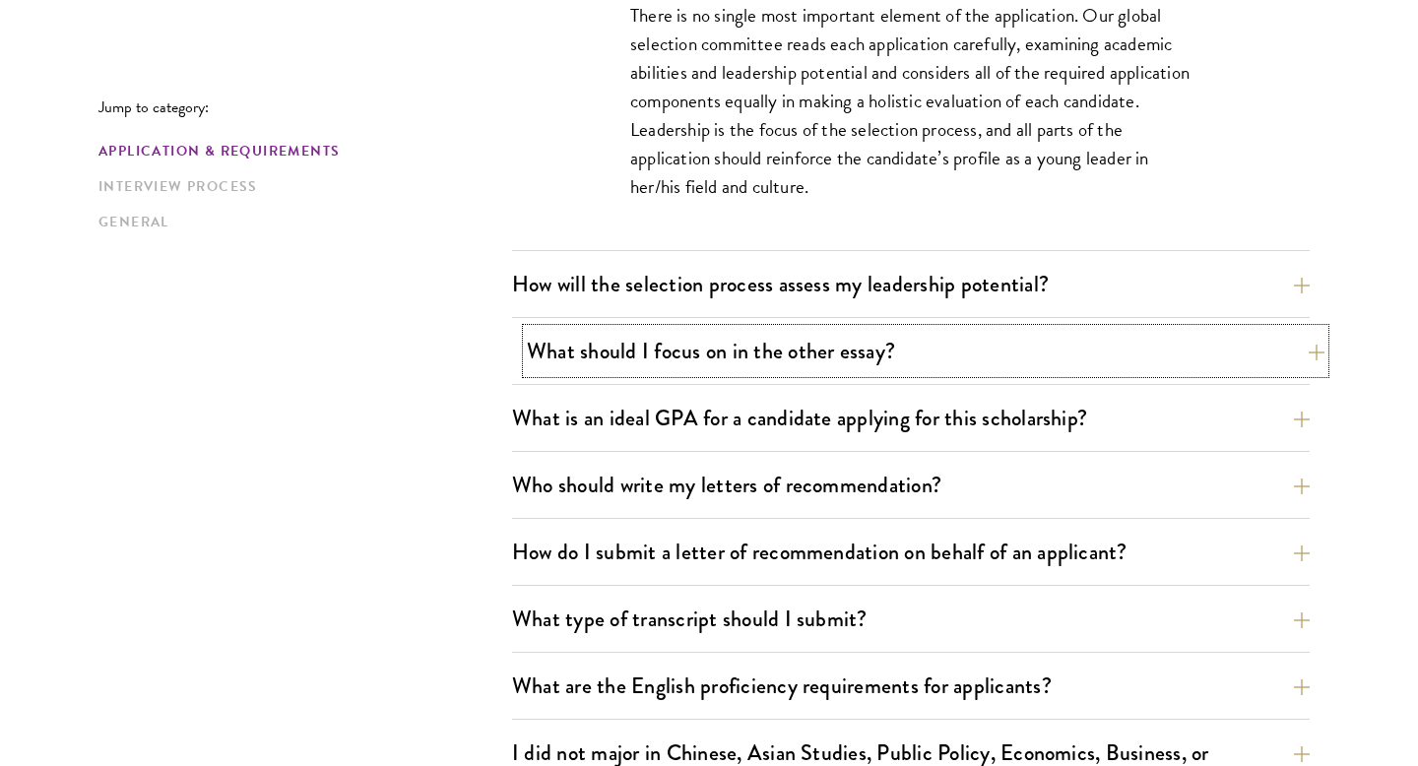
click at [846, 329] on button "What should I focus on in the other essay?" at bounding box center [926, 351] width 798 height 44
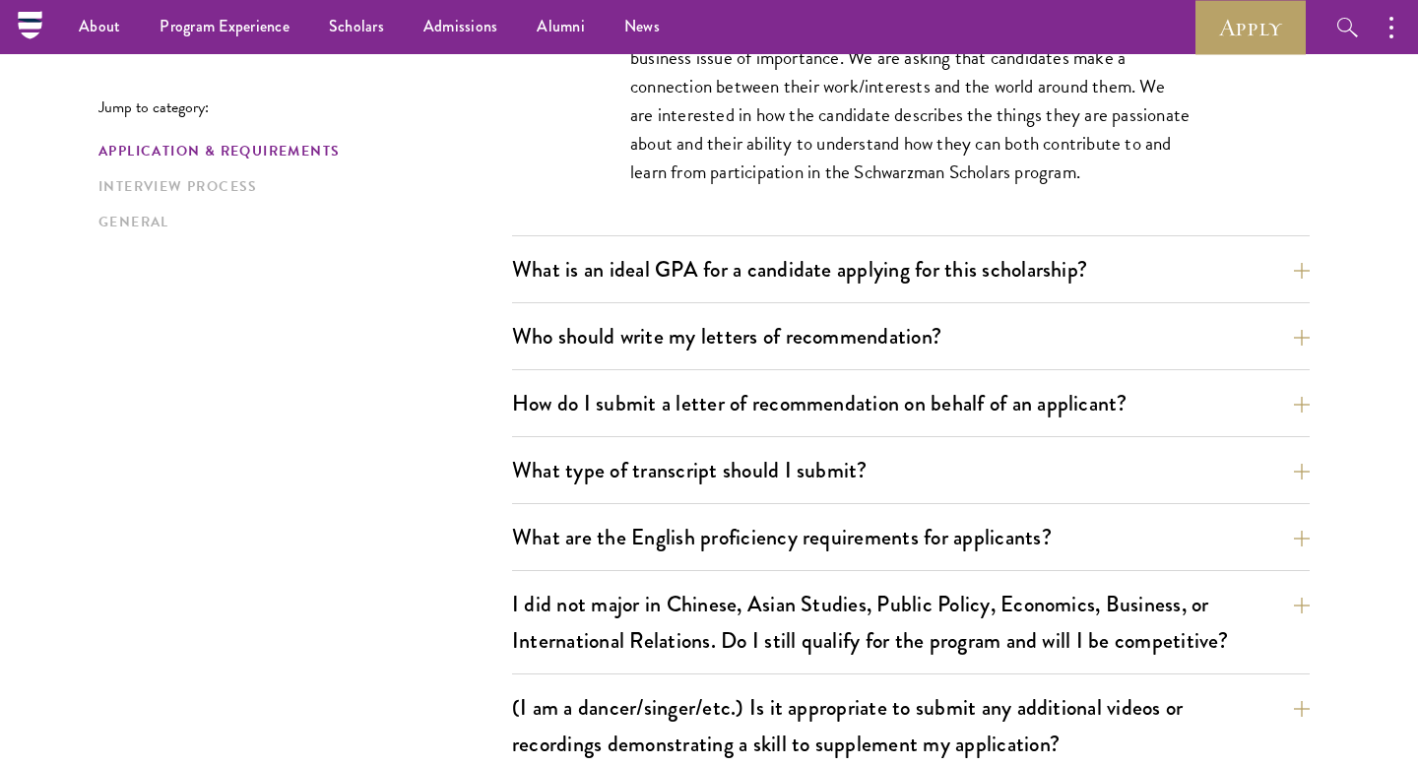
scroll to position [1477, 0]
click at [841, 185] on div "The personal statement asks for candidates to describe their professional inter…" at bounding box center [910, 97] width 679 height 279
click at [836, 248] on button "What is an ideal GPA for a candidate applying for this scholarship?" at bounding box center [926, 270] width 798 height 44
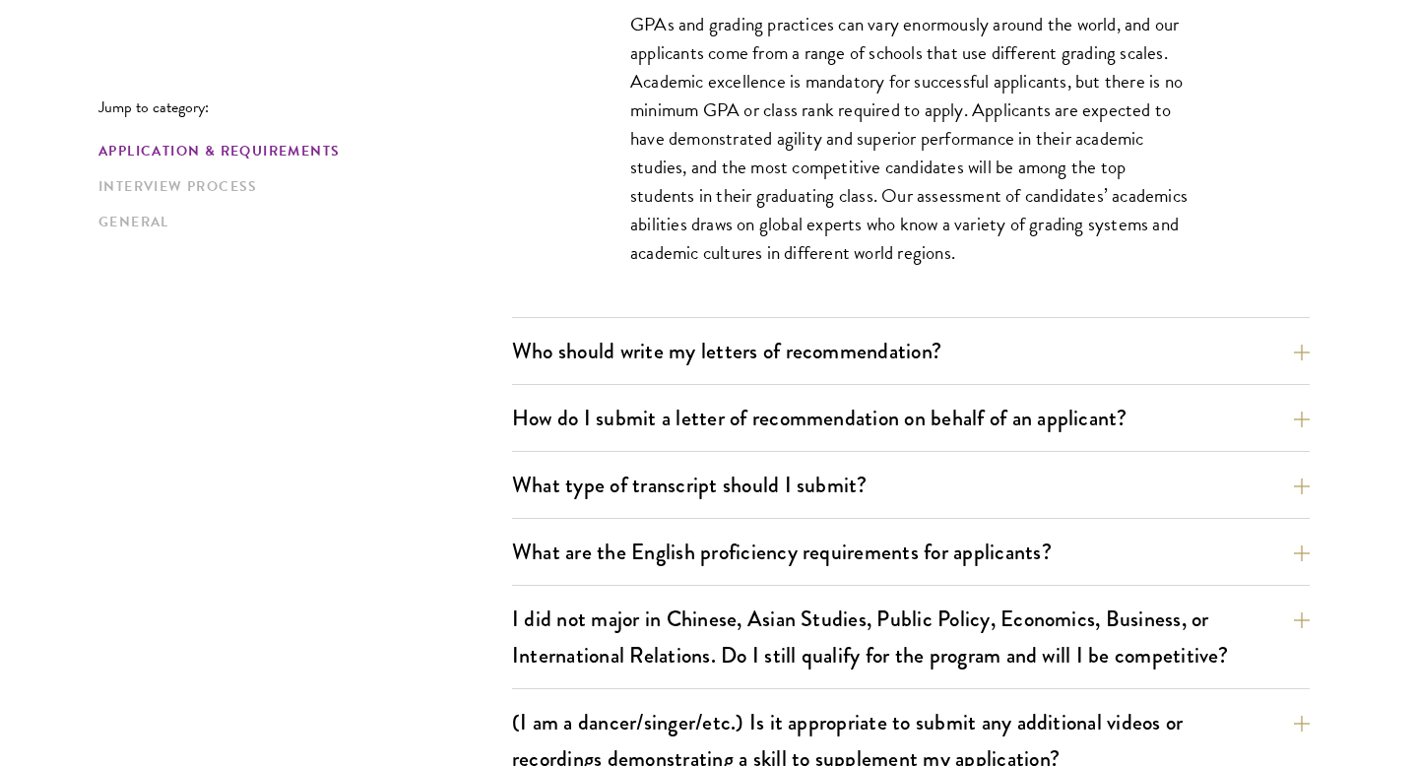
scroll to position [1529, 0]
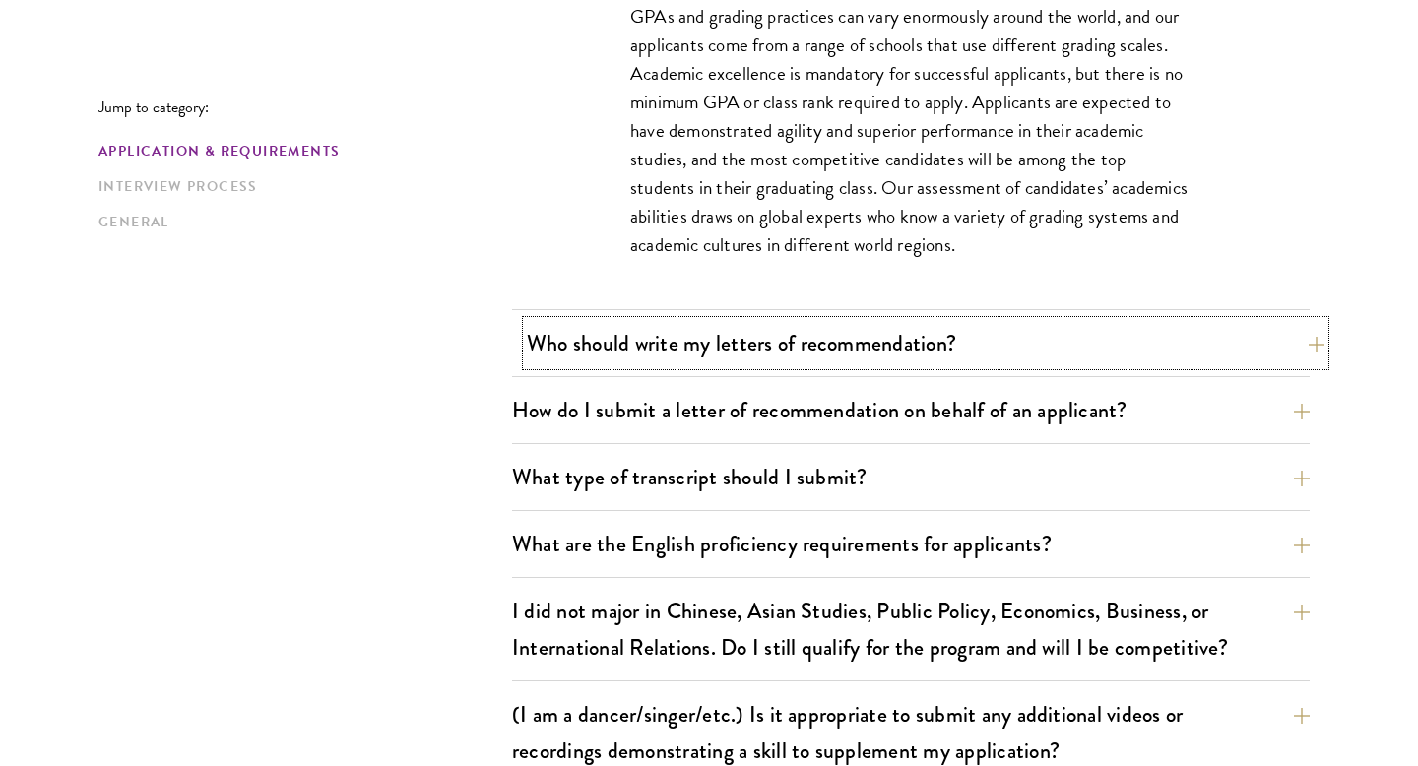
click at [804, 321] on button "Who should write my letters of recommendation?" at bounding box center [926, 343] width 798 height 44
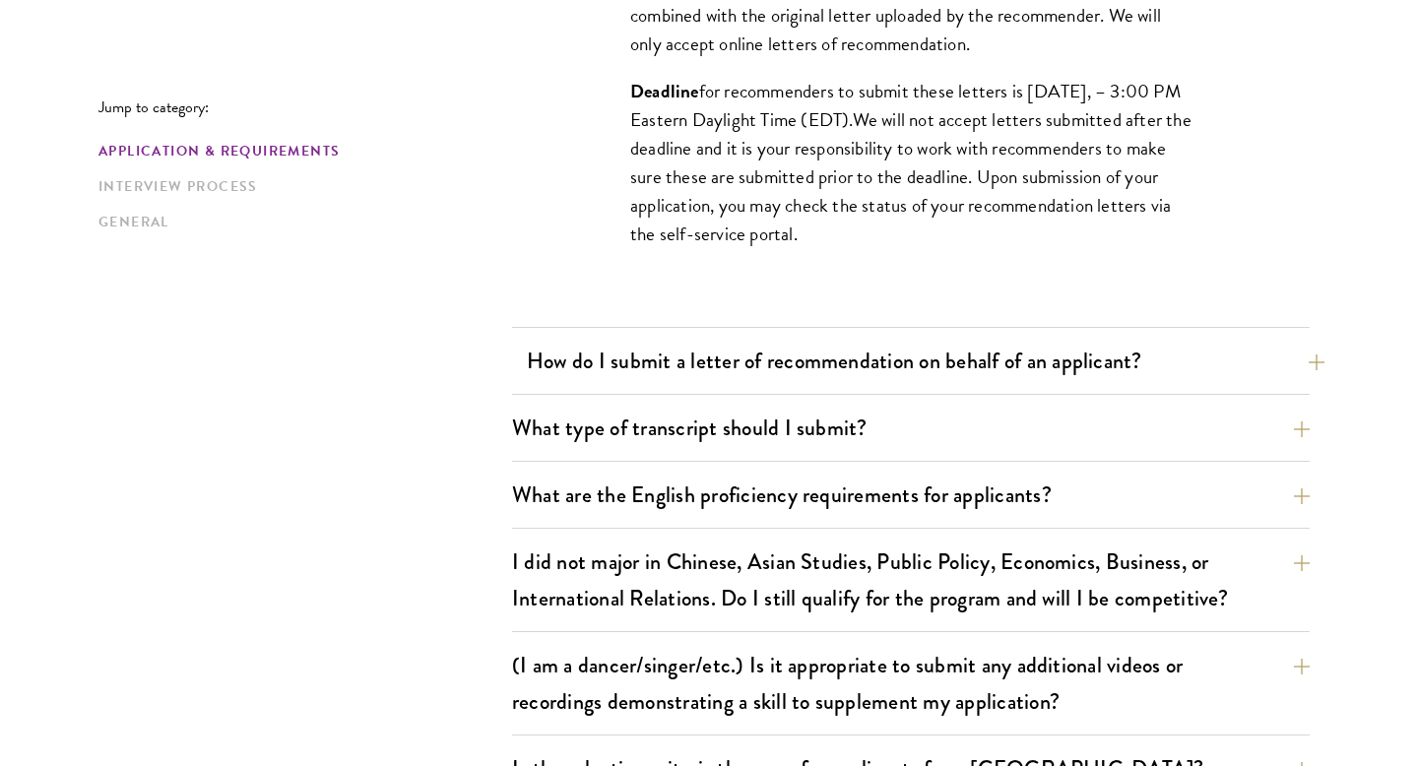
scroll to position [2128, 0]
click at [816, 405] on button "What type of transcript should I submit?" at bounding box center [926, 427] width 798 height 44
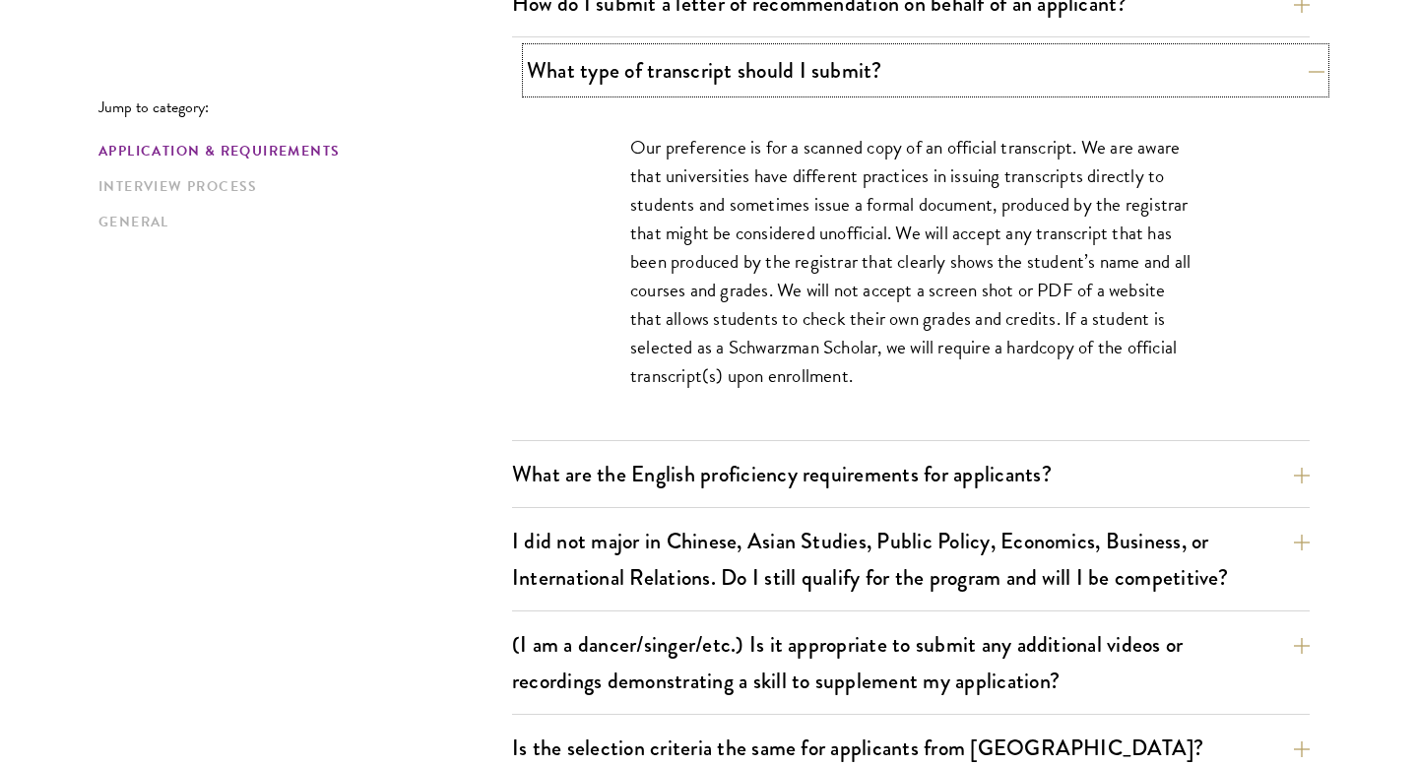
scroll to position [1697, 0]
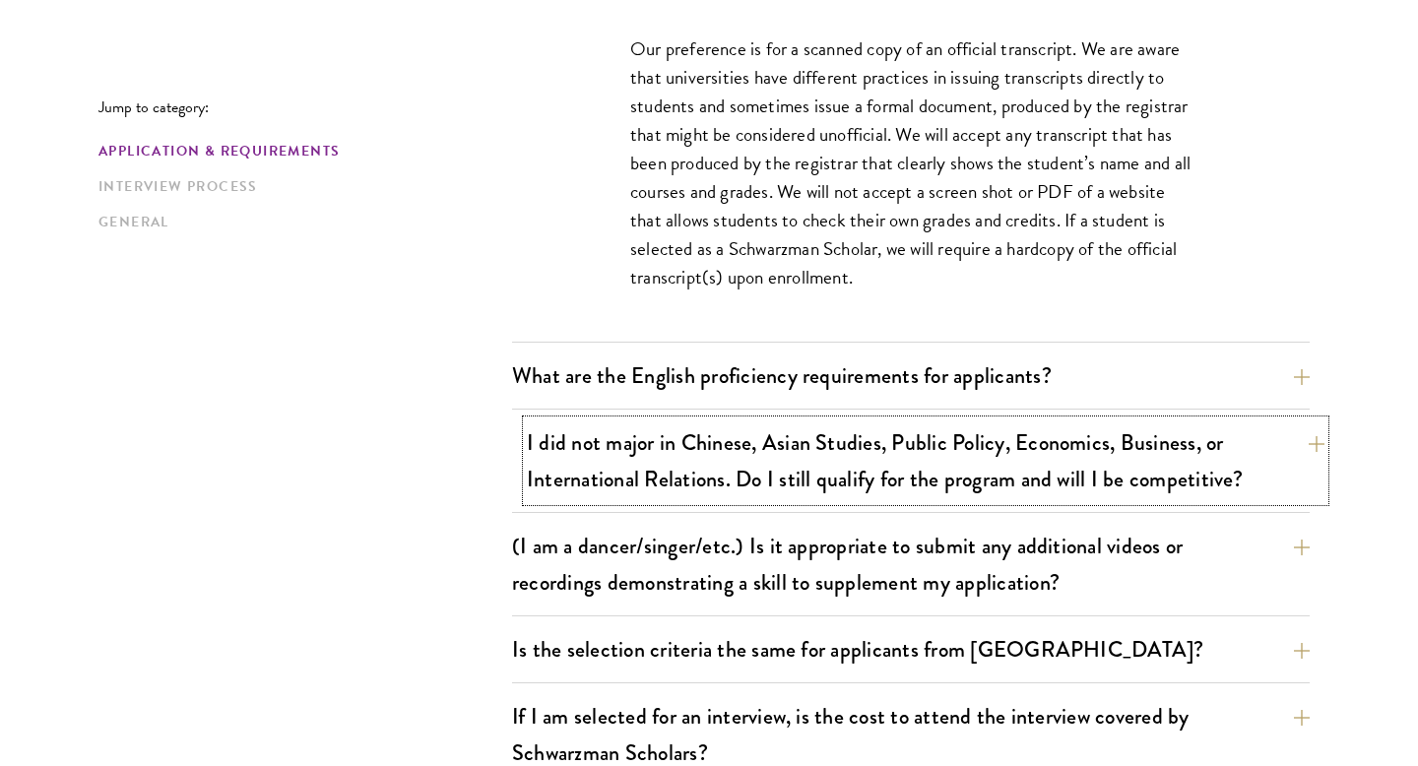
click at [831, 424] on button "I did not major in Chinese, Asian Studies, Public Policy, Economics, Business, …" at bounding box center [926, 460] width 798 height 81
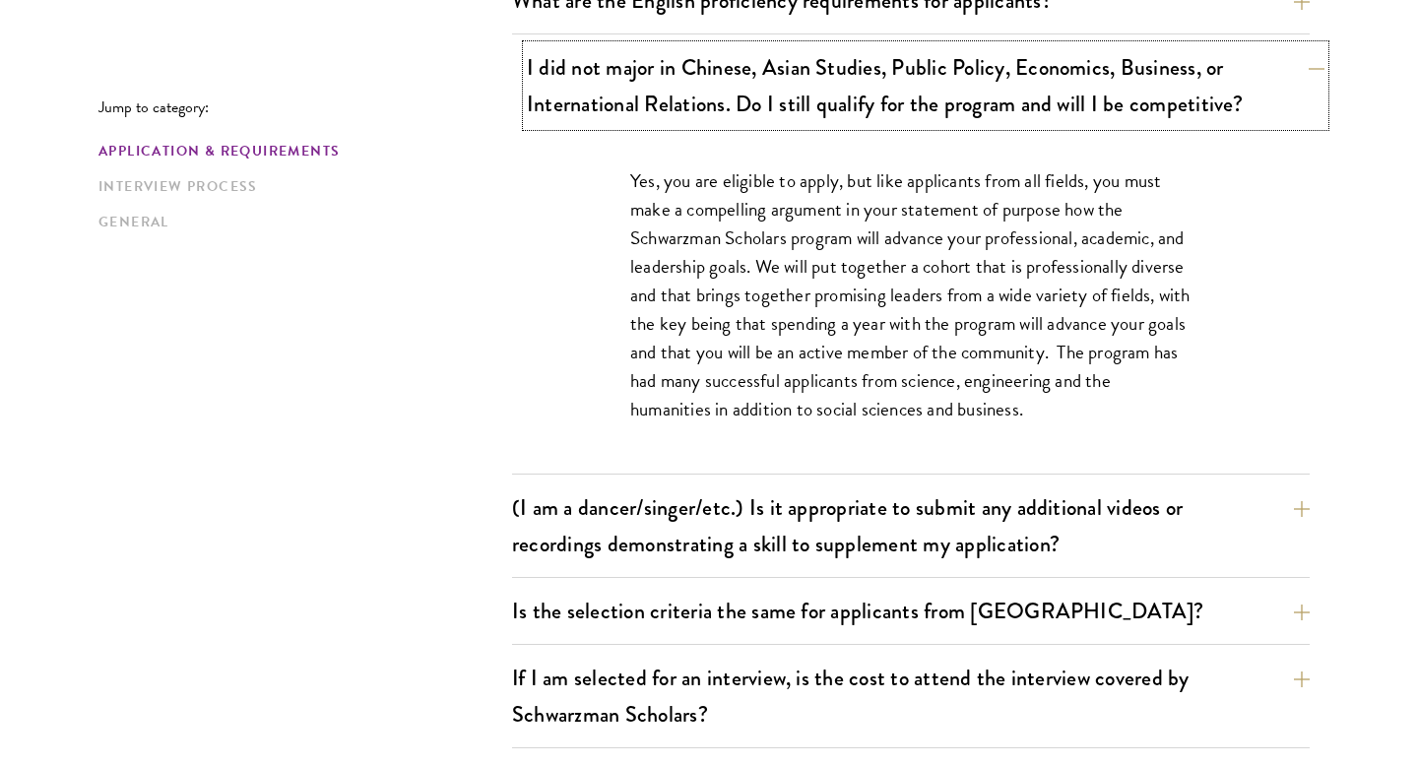
scroll to position [1746, 0]
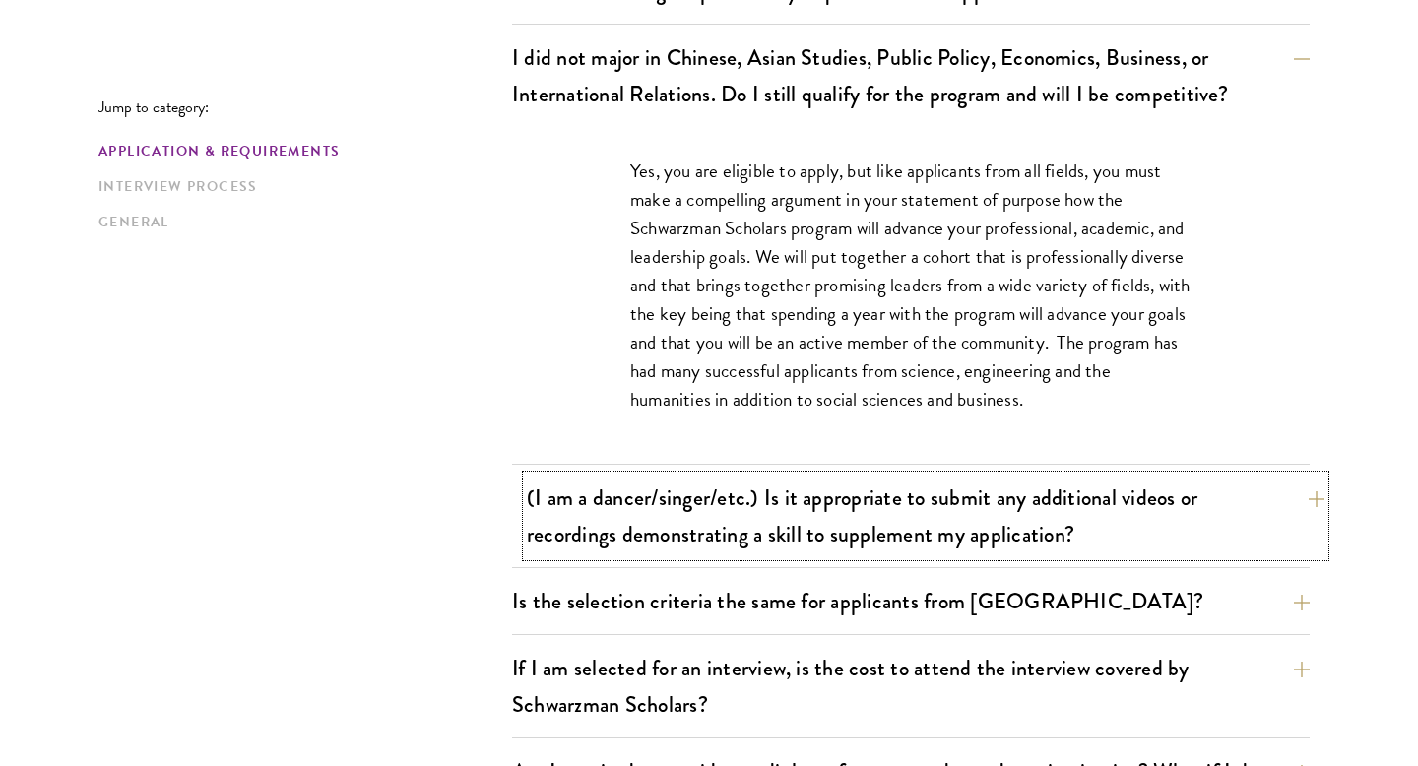
click at [812, 476] on button "(I am a dancer/singer/etc.) Is it appropriate to submit any additional videos o…" at bounding box center [926, 516] width 798 height 81
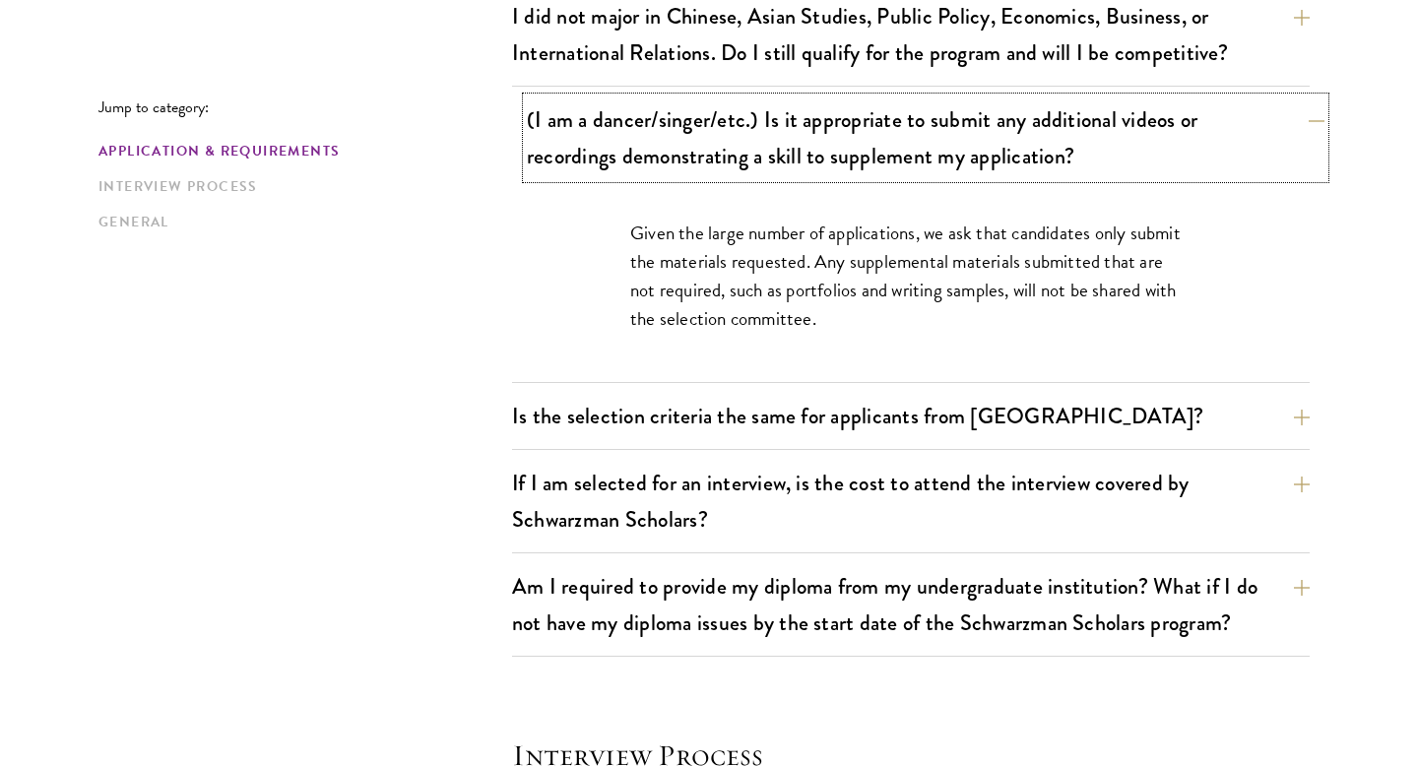
scroll to position [1798, 0]
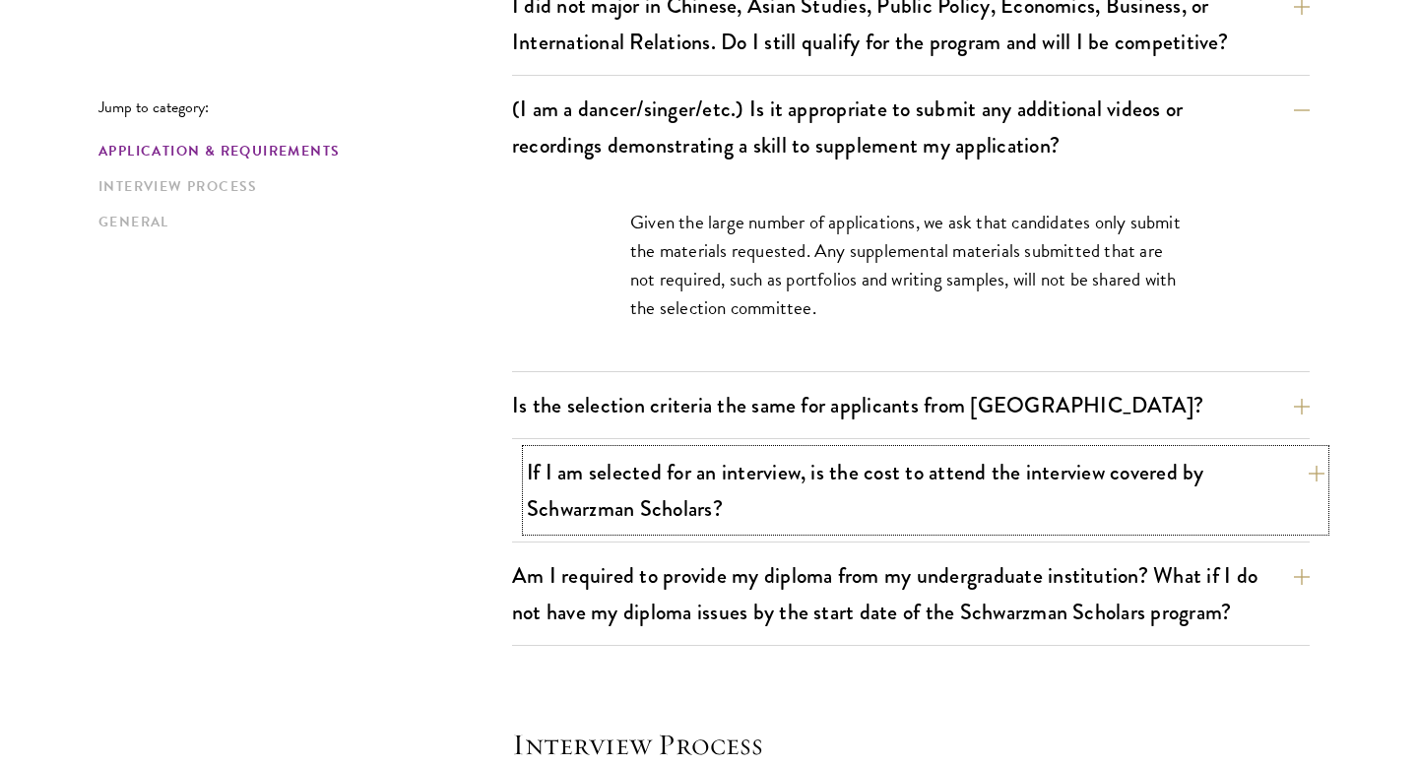
click at [781, 450] on button "If I am selected for an interview, is the cost to attend the interview covered …" at bounding box center [926, 490] width 798 height 81
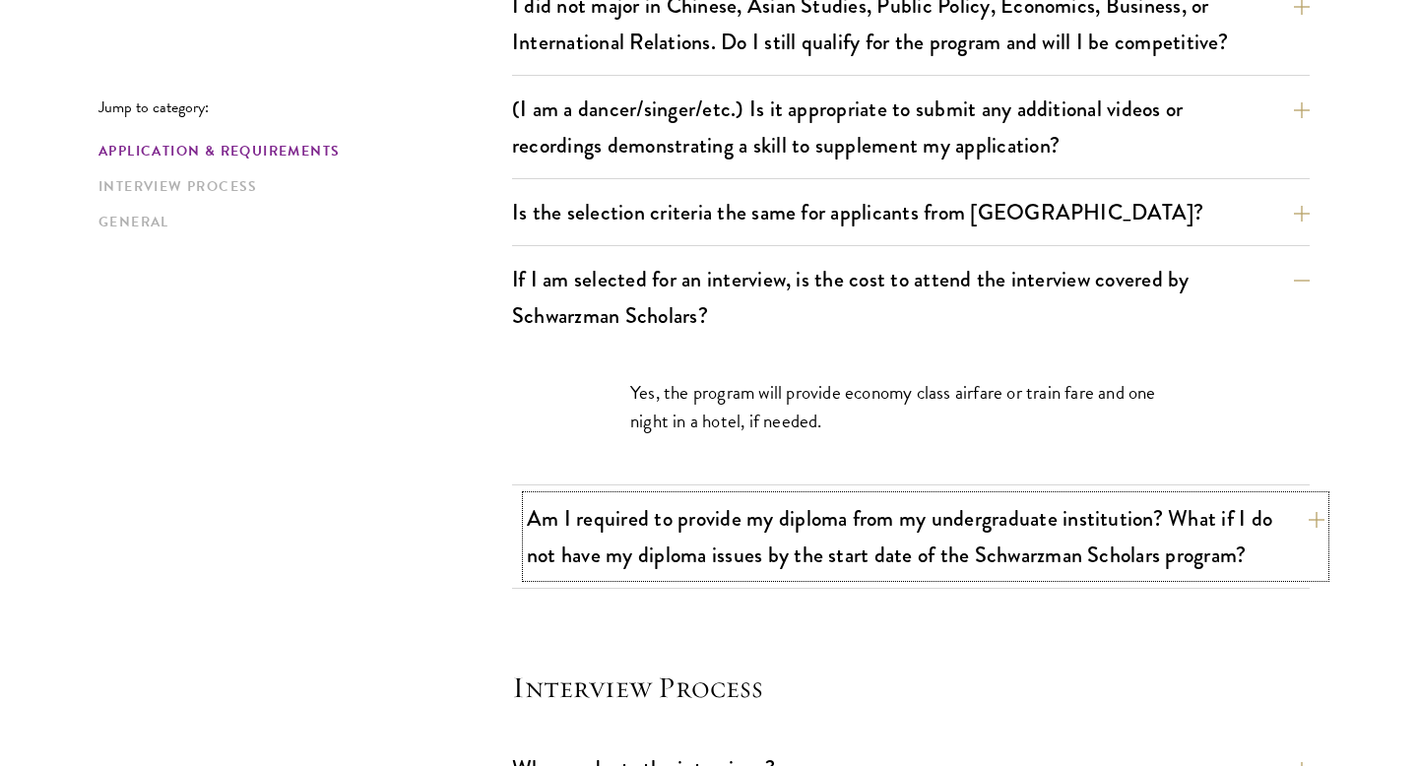
click at [812, 496] on button "Am I required to provide my diploma from my undergraduate institution? What if …" at bounding box center [926, 536] width 798 height 81
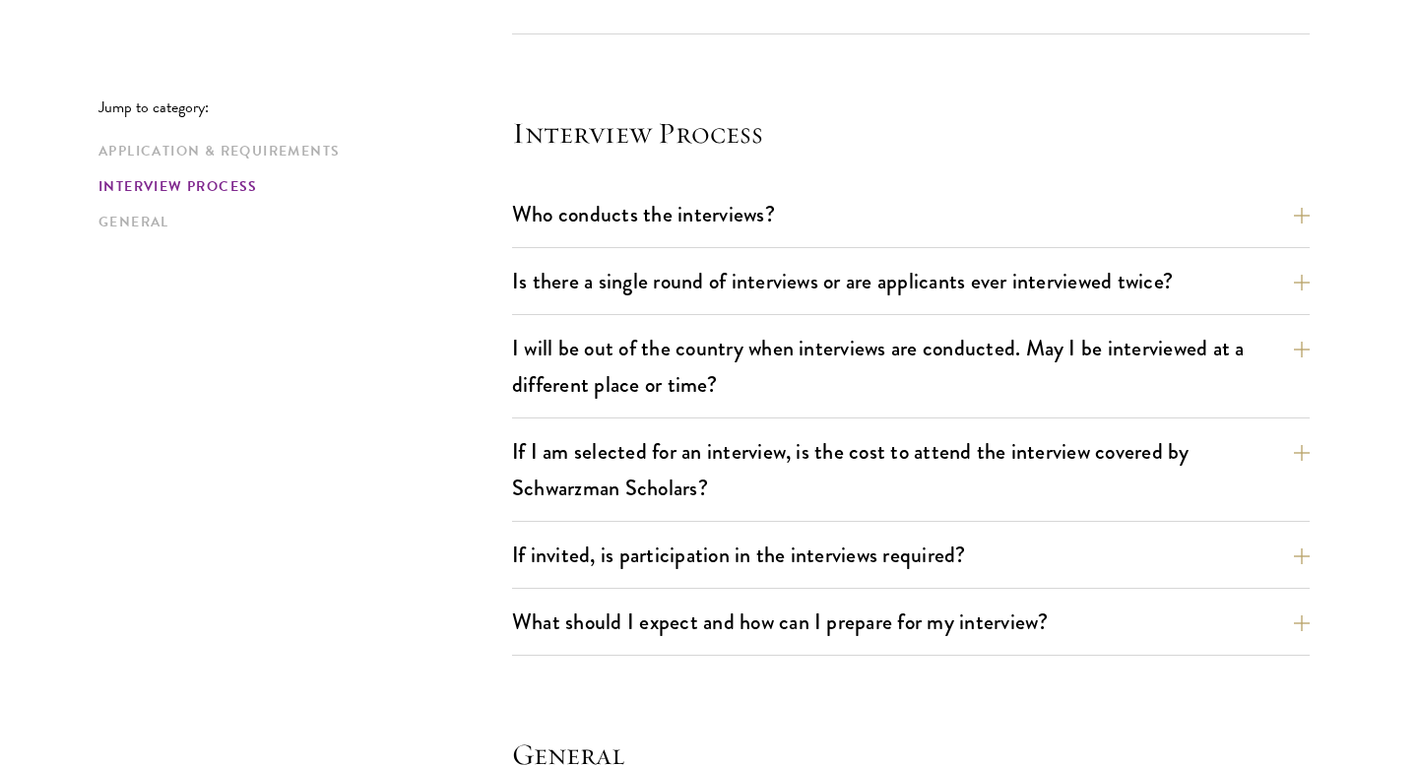
scroll to position [2469, 0]
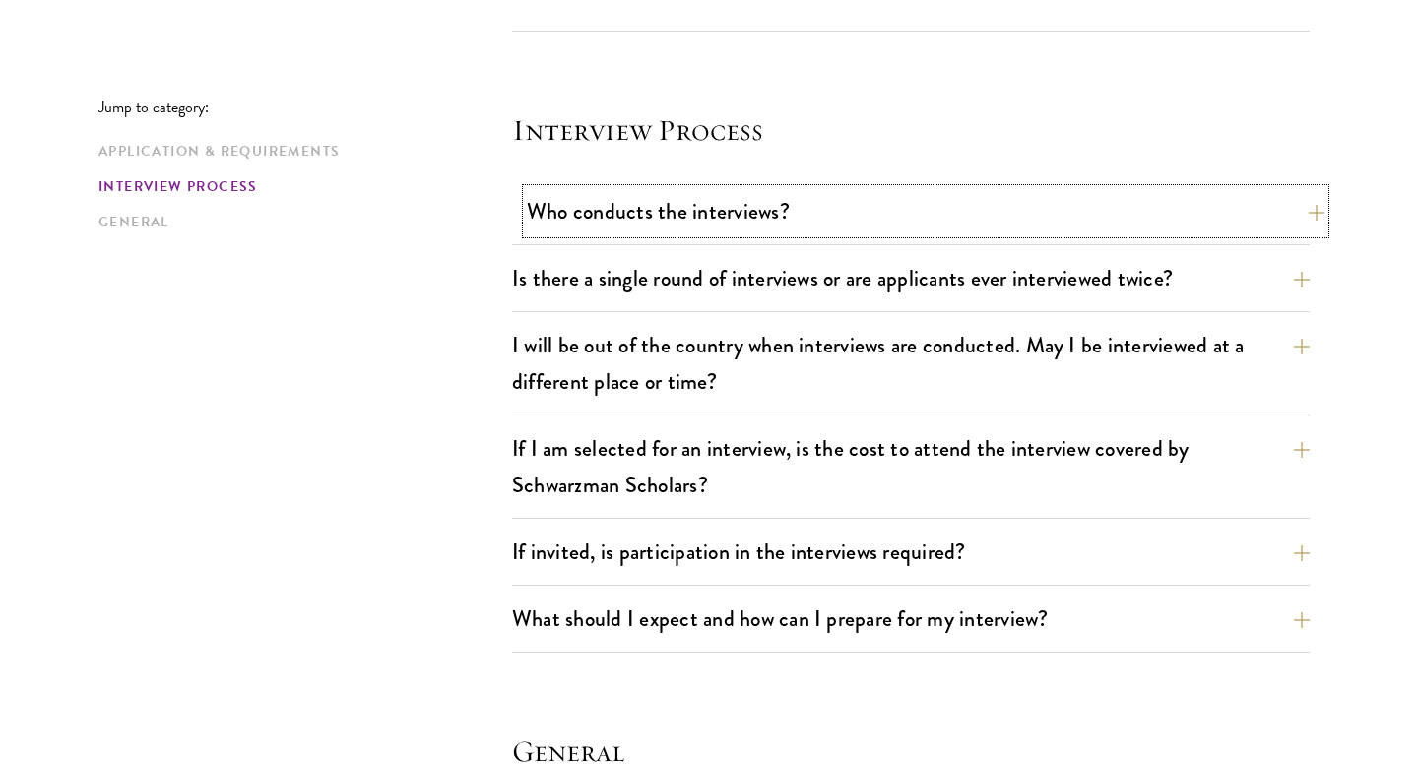
click at [663, 191] on button "Who conducts the interviews?" at bounding box center [926, 211] width 798 height 44
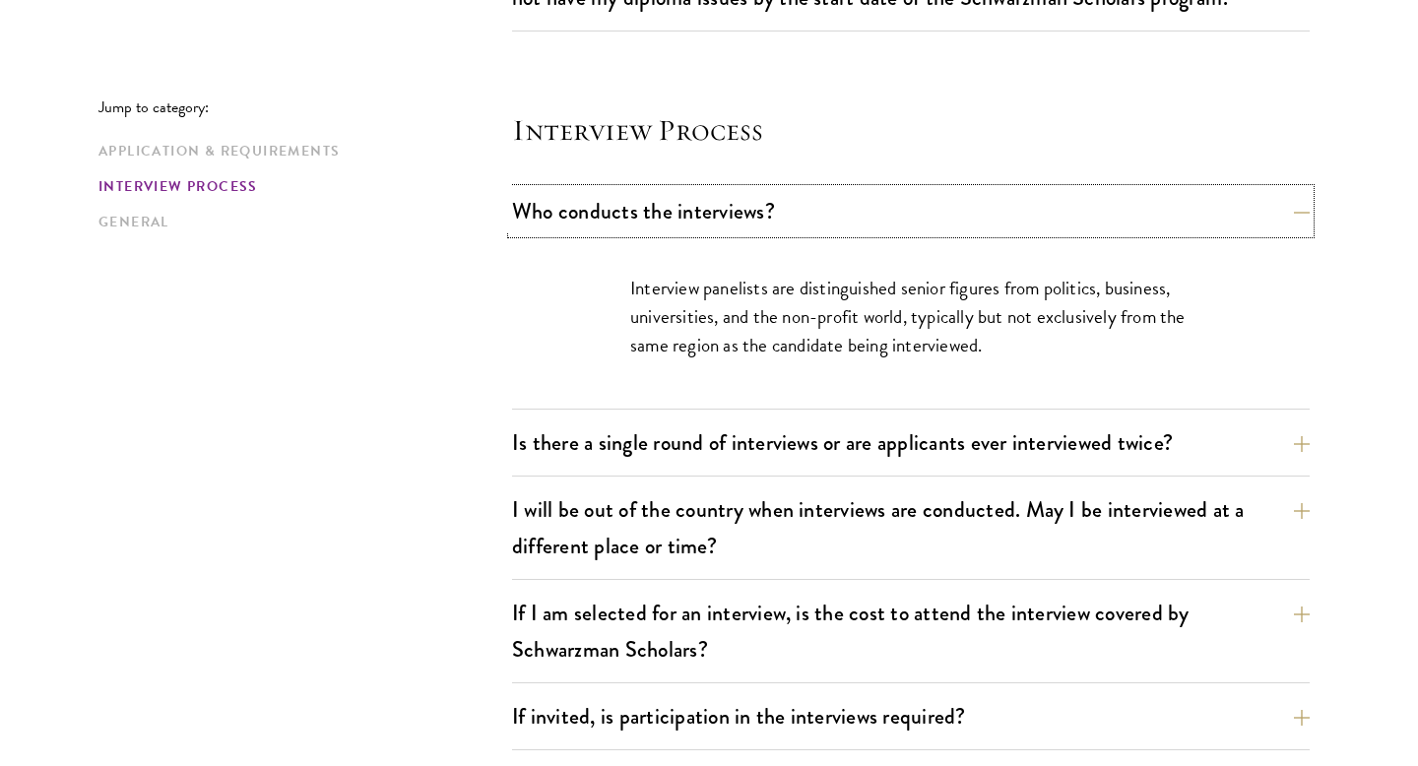
scroll to position [2412, 0]
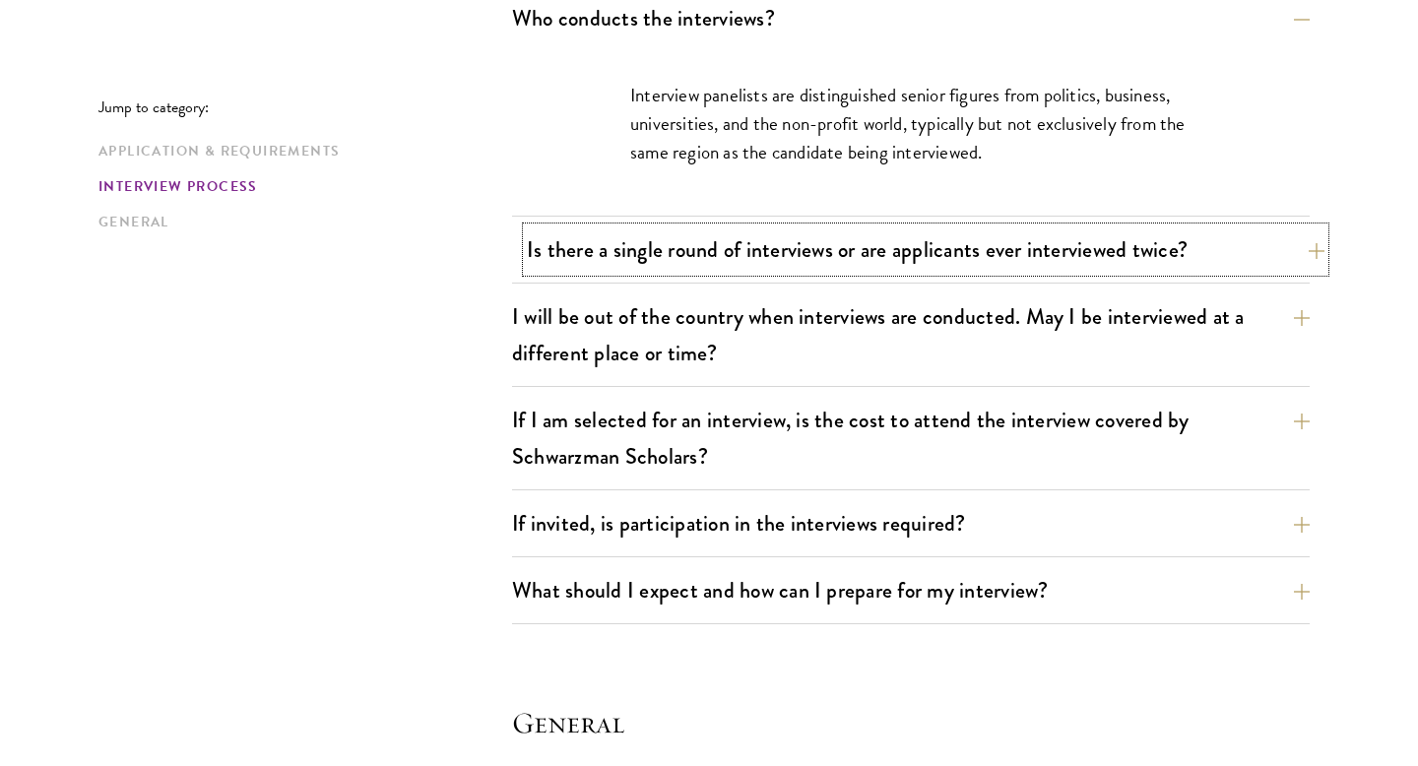
click at [771, 227] on button "Is there a single round of interviews or are applicants ever interviewed twice?" at bounding box center [926, 249] width 798 height 44
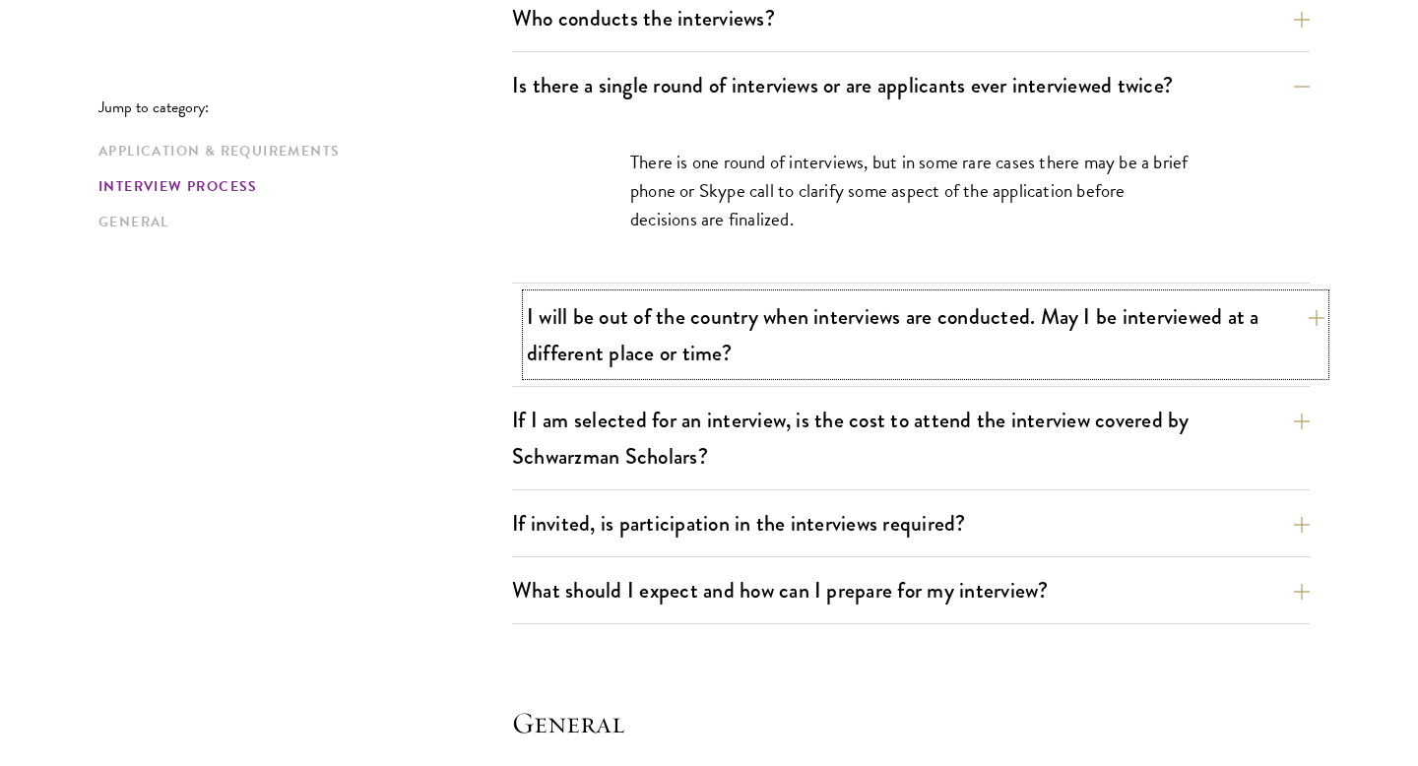
click at [833, 294] on button "I will be out of the country when interviews are conducted. May I be interviewe…" at bounding box center [926, 334] width 798 height 81
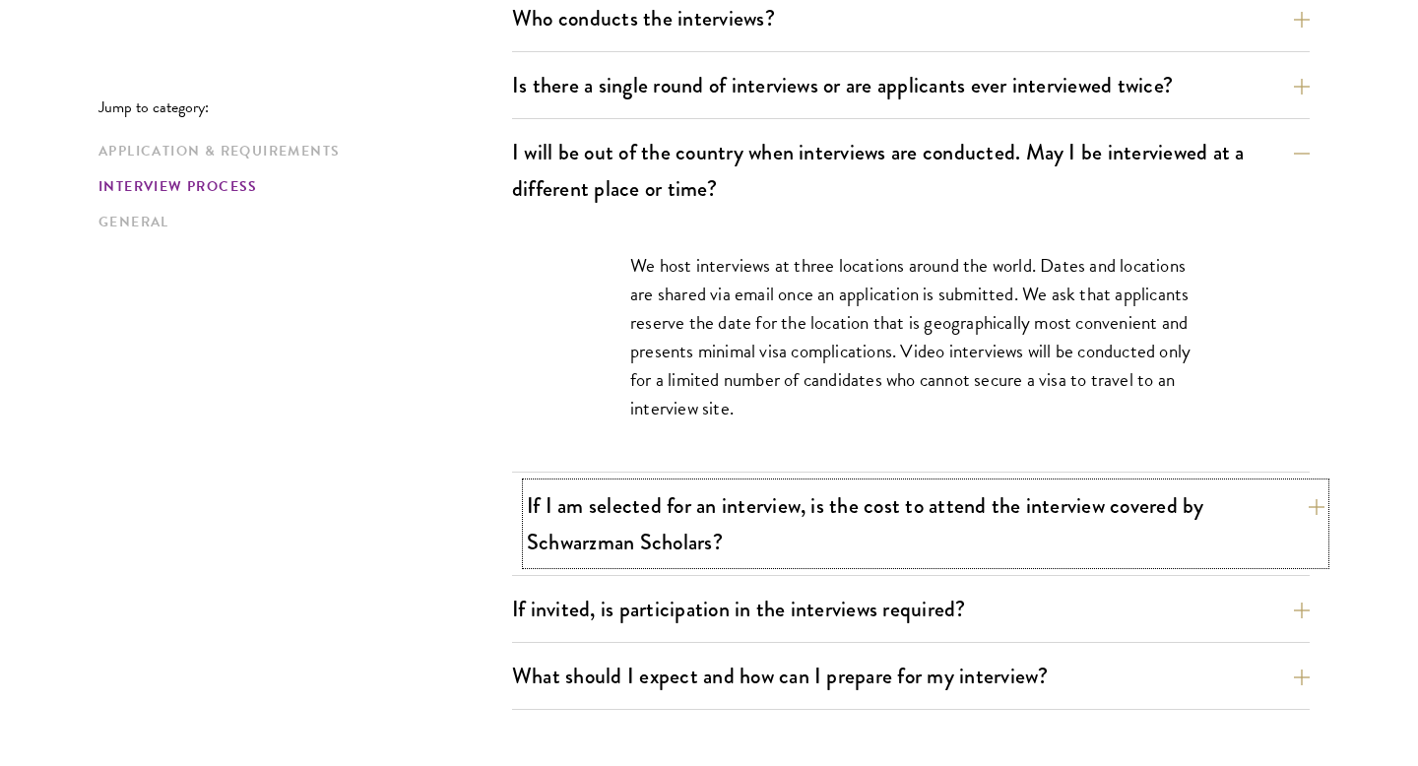
click at [890, 483] on button "If I am selected for an interview, is the cost to attend the interview covered …" at bounding box center [926, 523] width 798 height 81
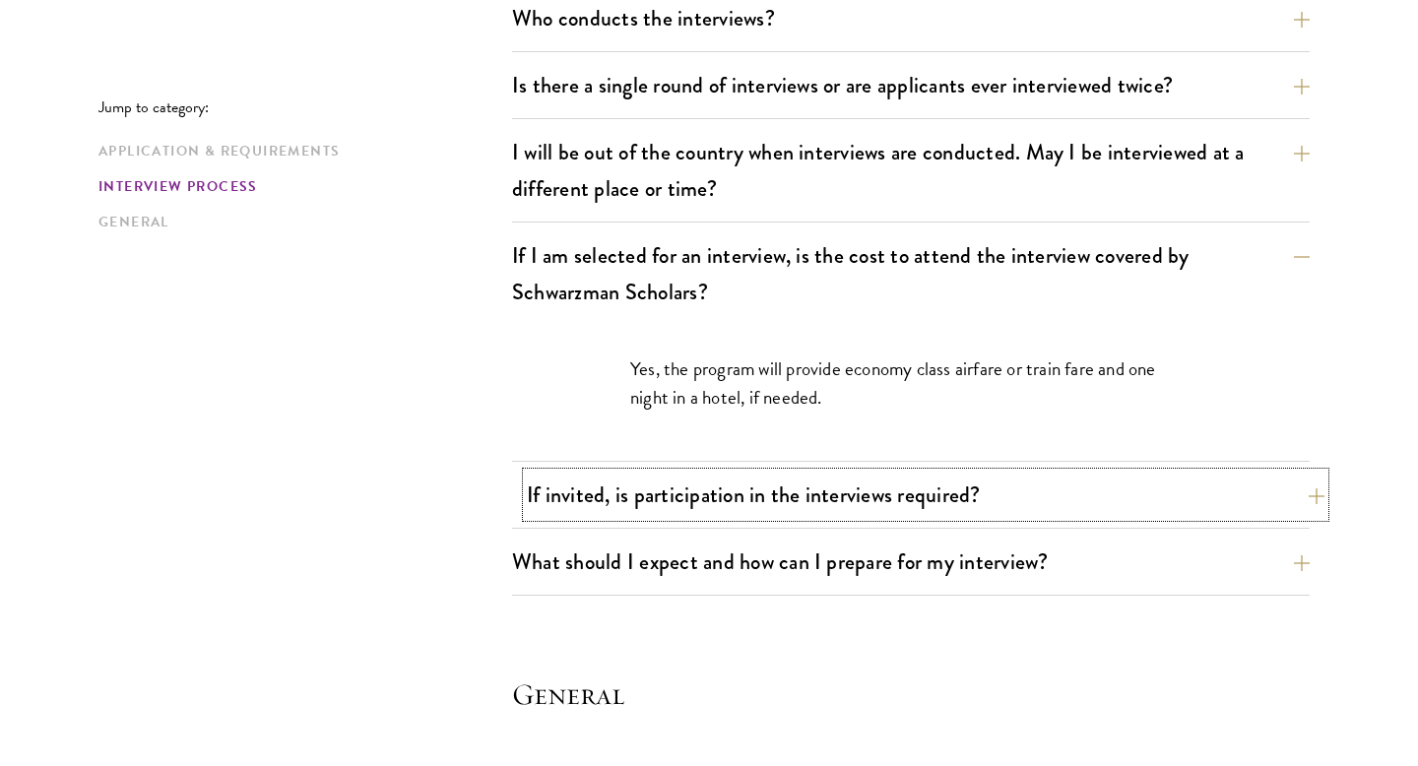
click at [881, 473] on button "If invited, is participation in the interviews required?" at bounding box center [926, 495] width 798 height 44
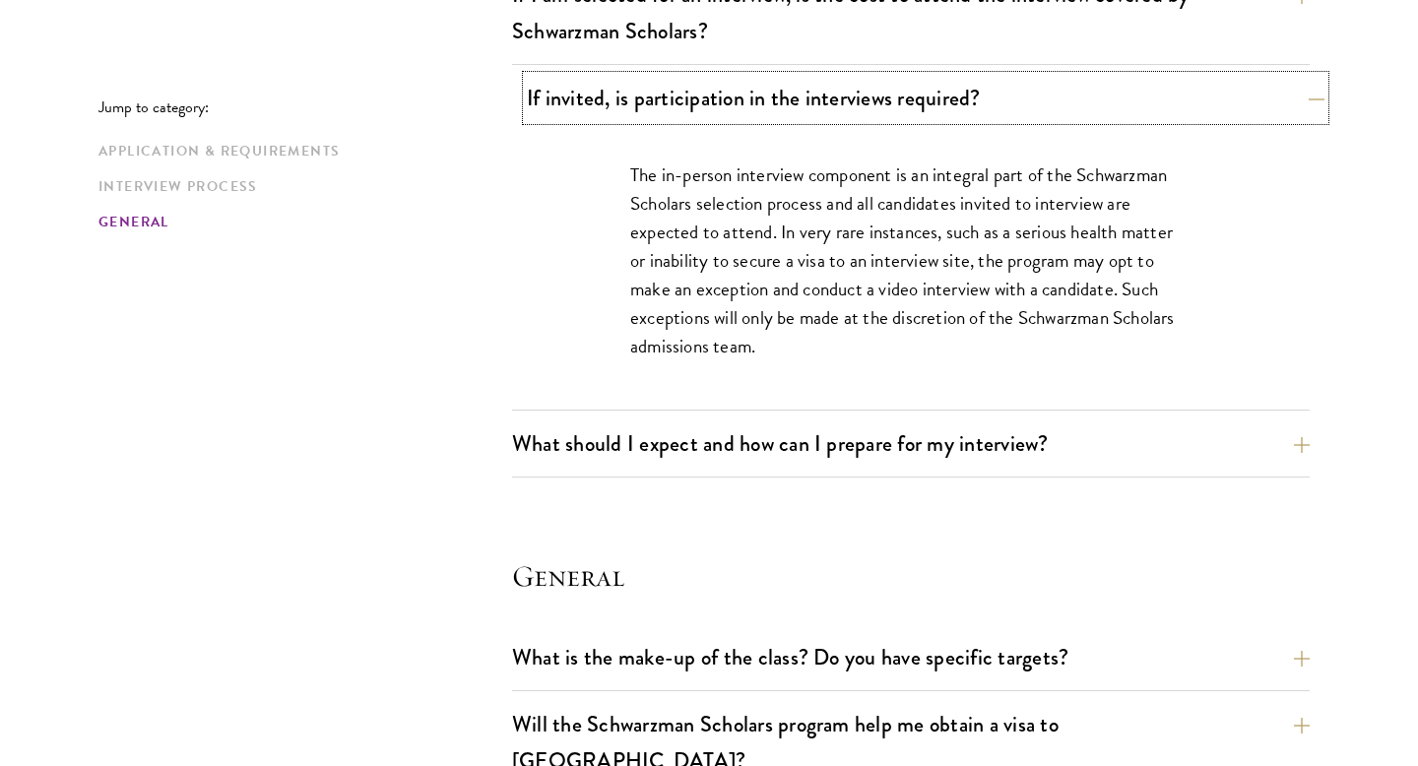
scroll to position [2674, 0]
click at [862, 420] on button "What should I expect and how can I prepare for my interview?" at bounding box center [926, 442] width 798 height 44
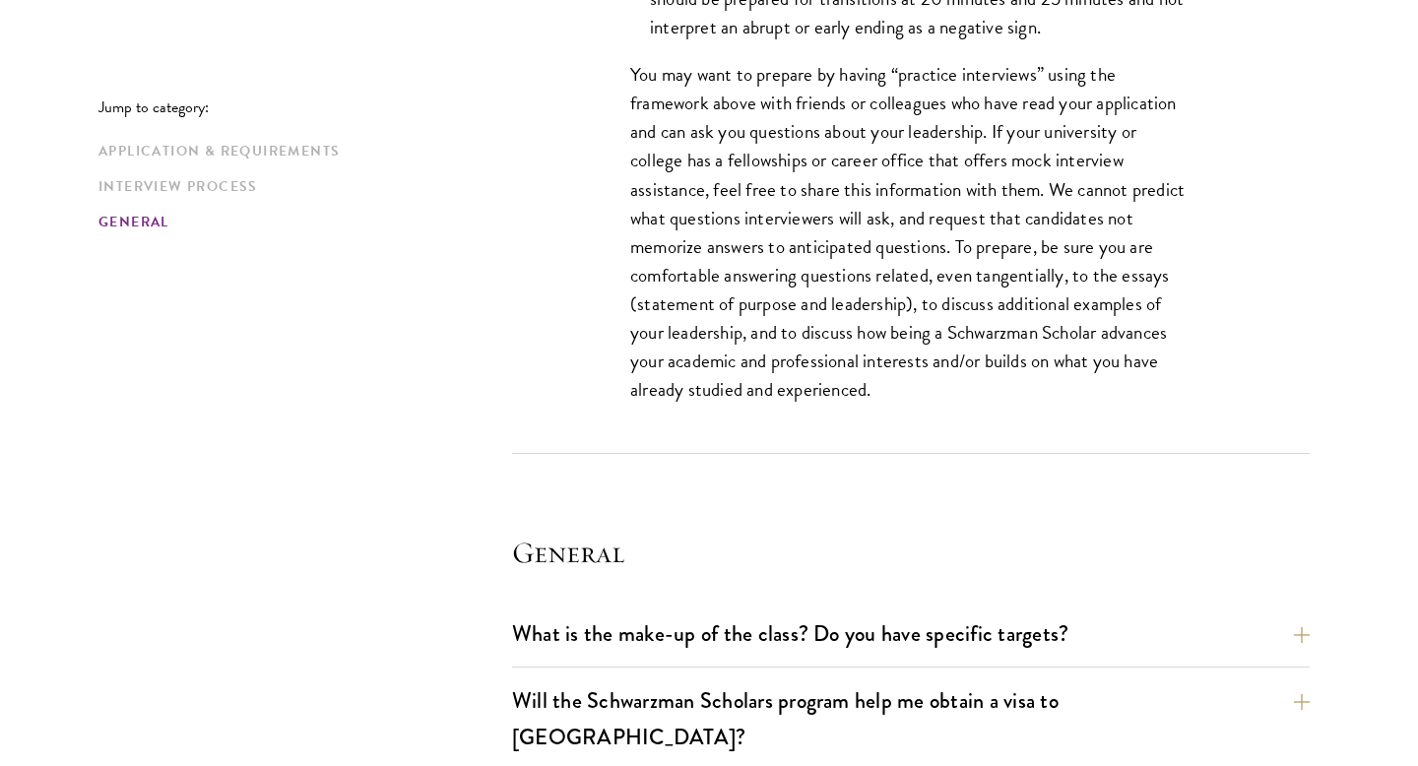
scroll to position [3803, 0]
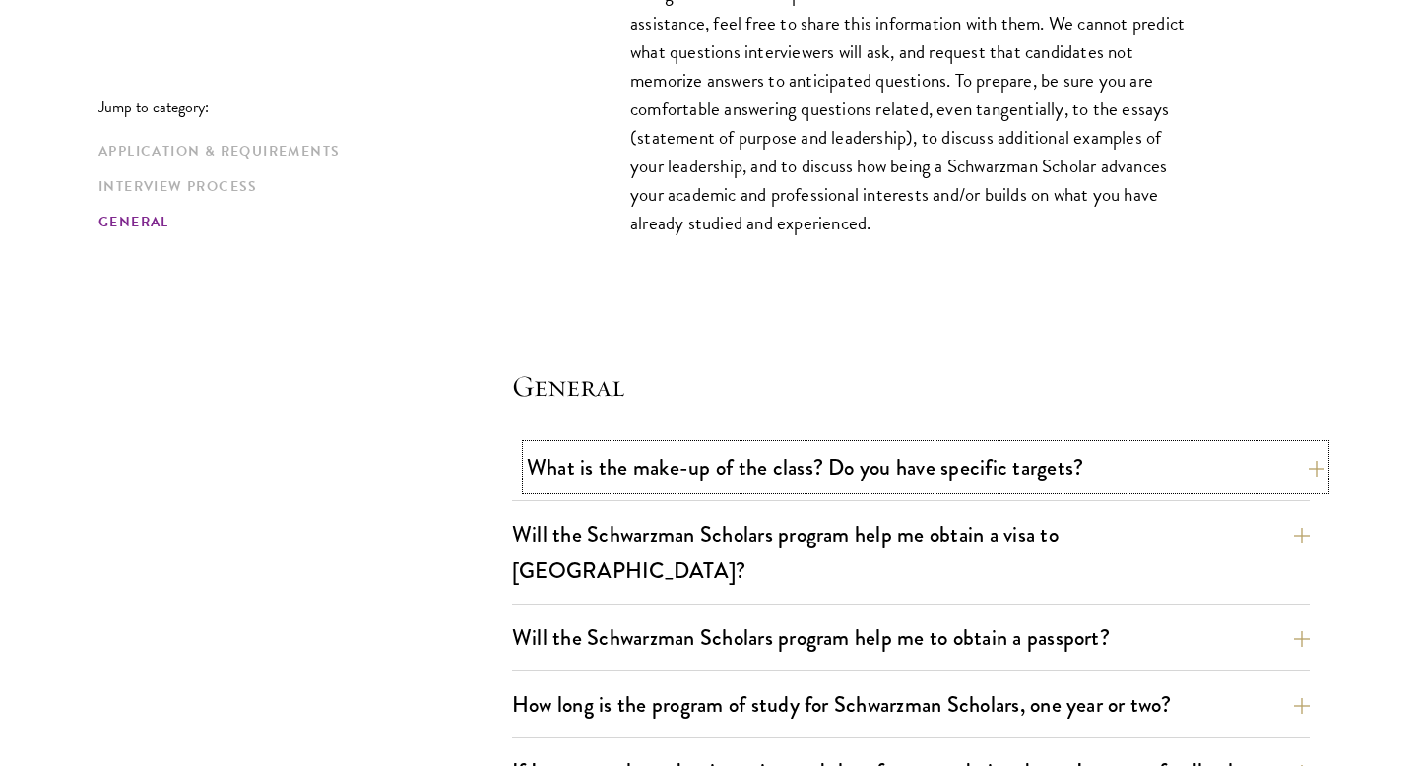
click at [871, 445] on button "What is the make-up of the class? Do you have specific targets?" at bounding box center [926, 467] width 798 height 44
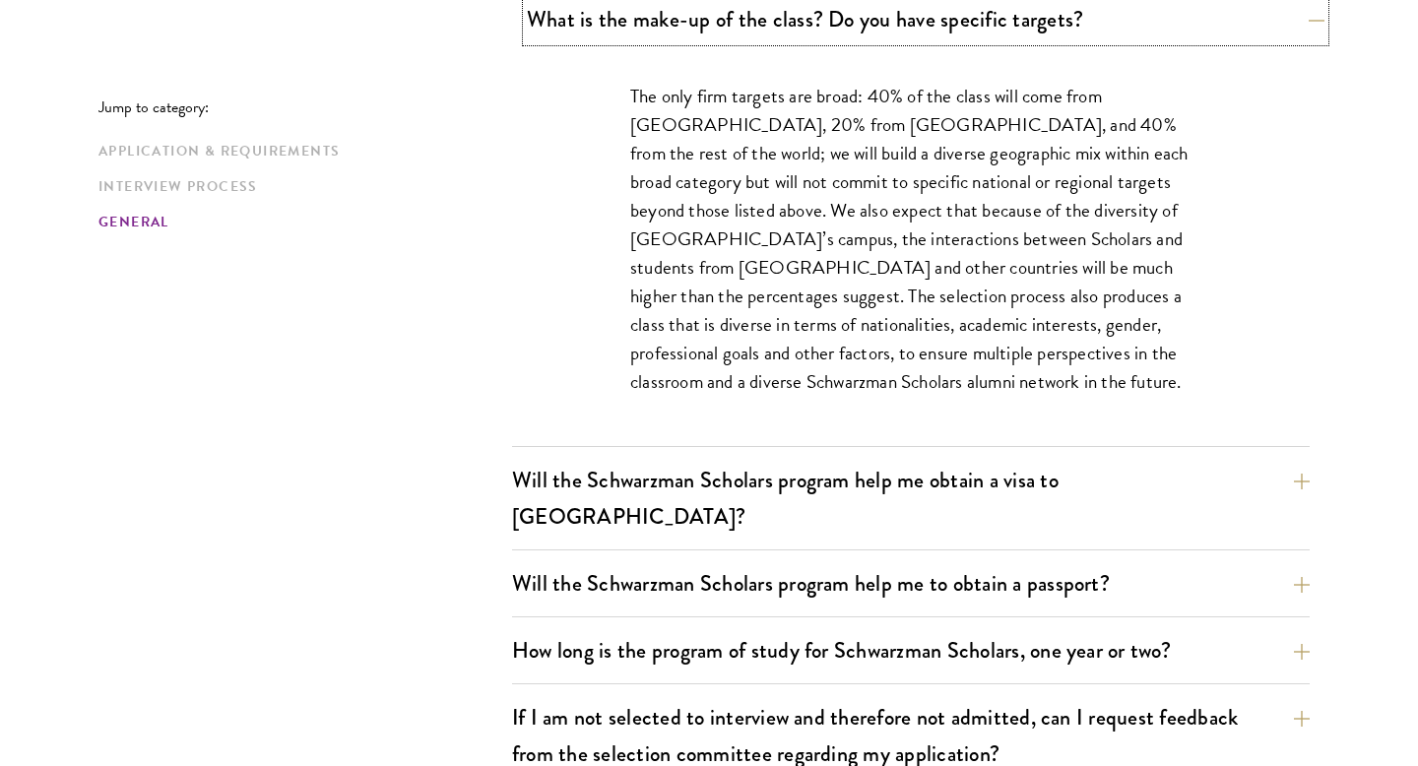
scroll to position [3044, 0]
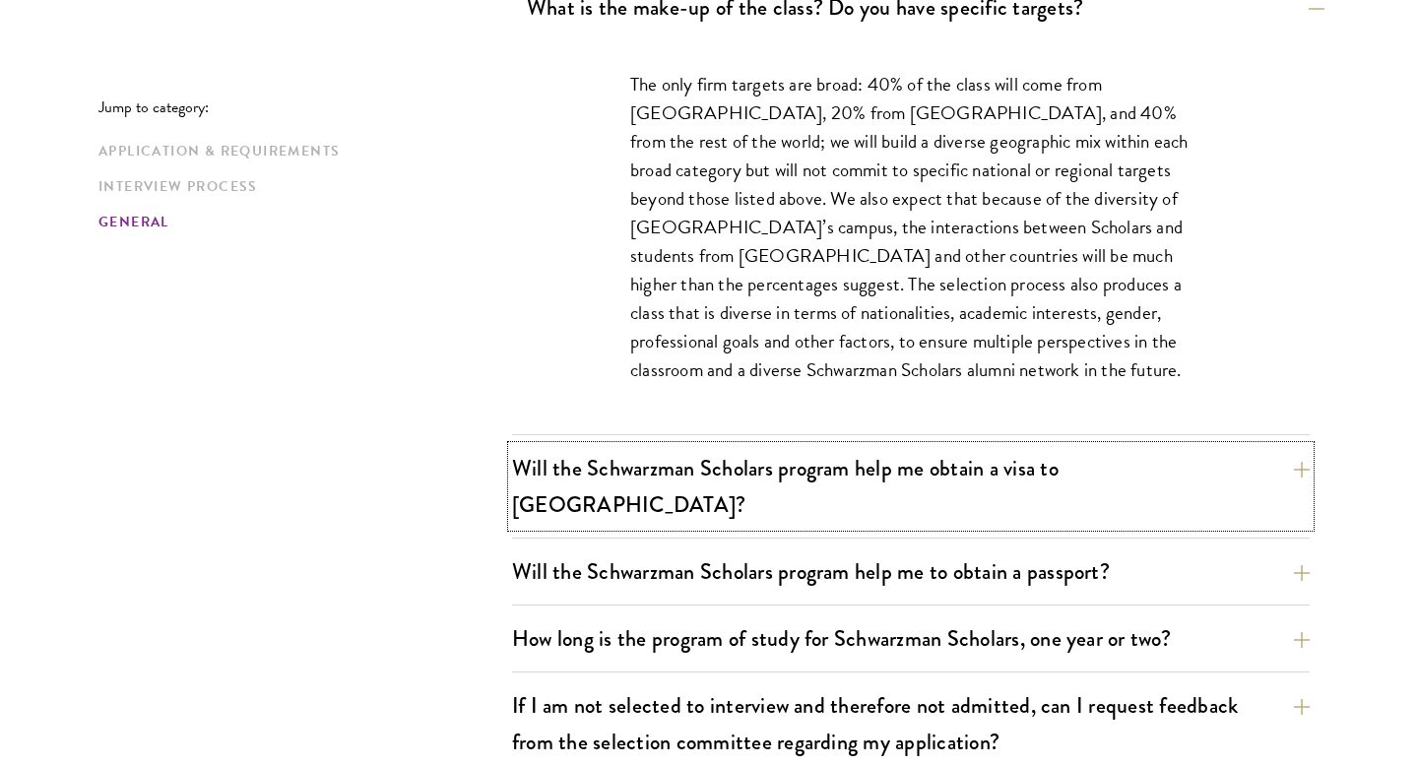
click at [871, 446] on button "Will the Schwarzman Scholars program help me obtain a visa to China?" at bounding box center [911, 486] width 798 height 81
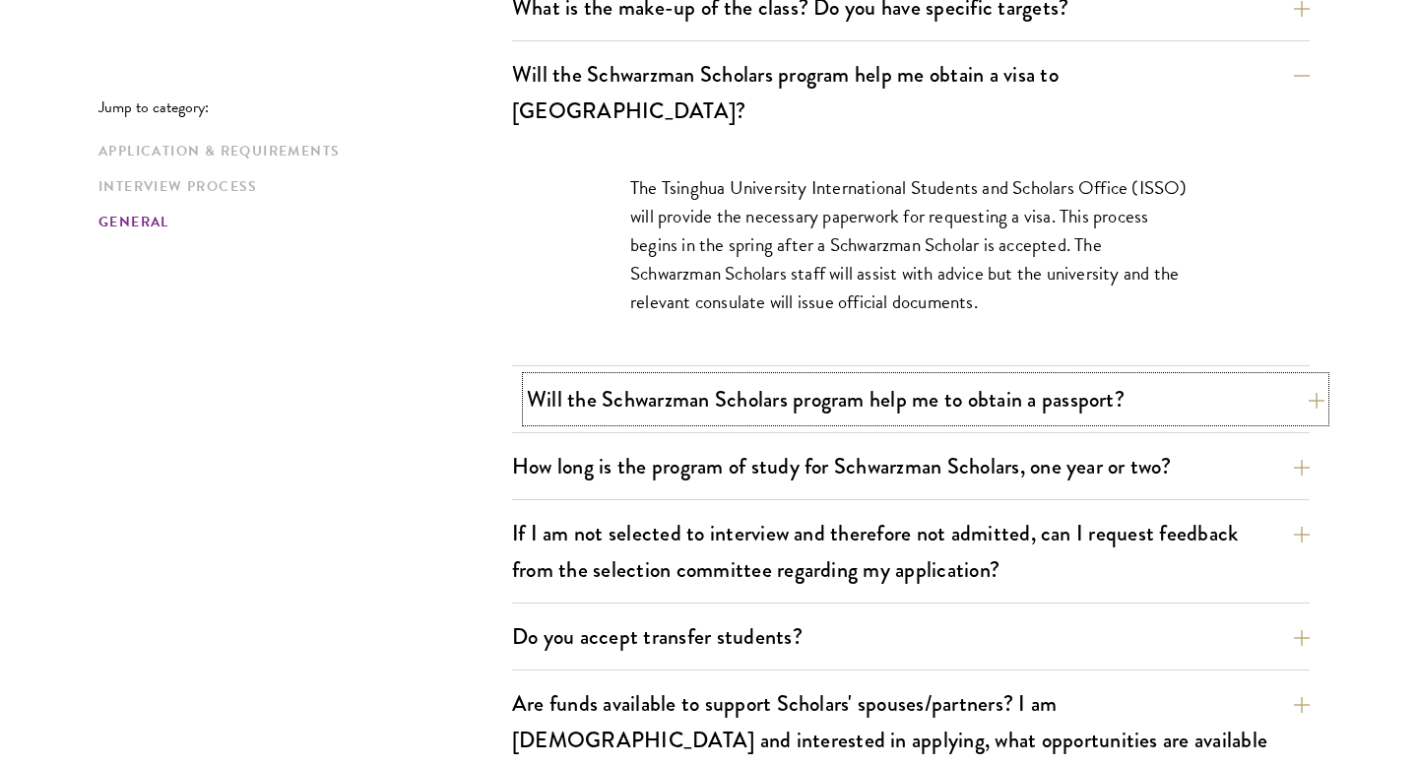
click at [841, 377] on button "Will the Schwarzman Scholars program help me to obtain a passport?" at bounding box center [926, 399] width 798 height 44
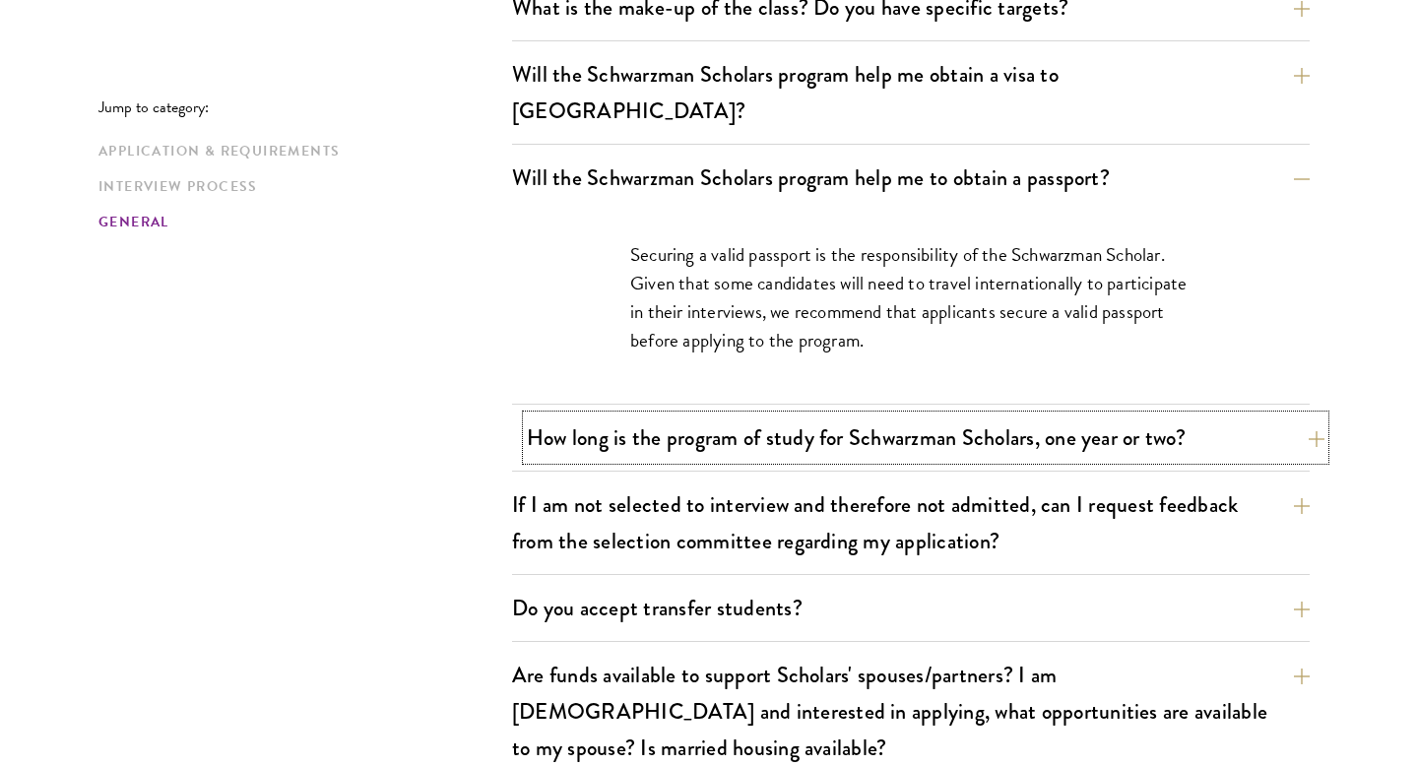
click at [848, 416] on button "How long is the program of study for Schwarzman Scholars, one year or two?" at bounding box center [926, 438] width 798 height 44
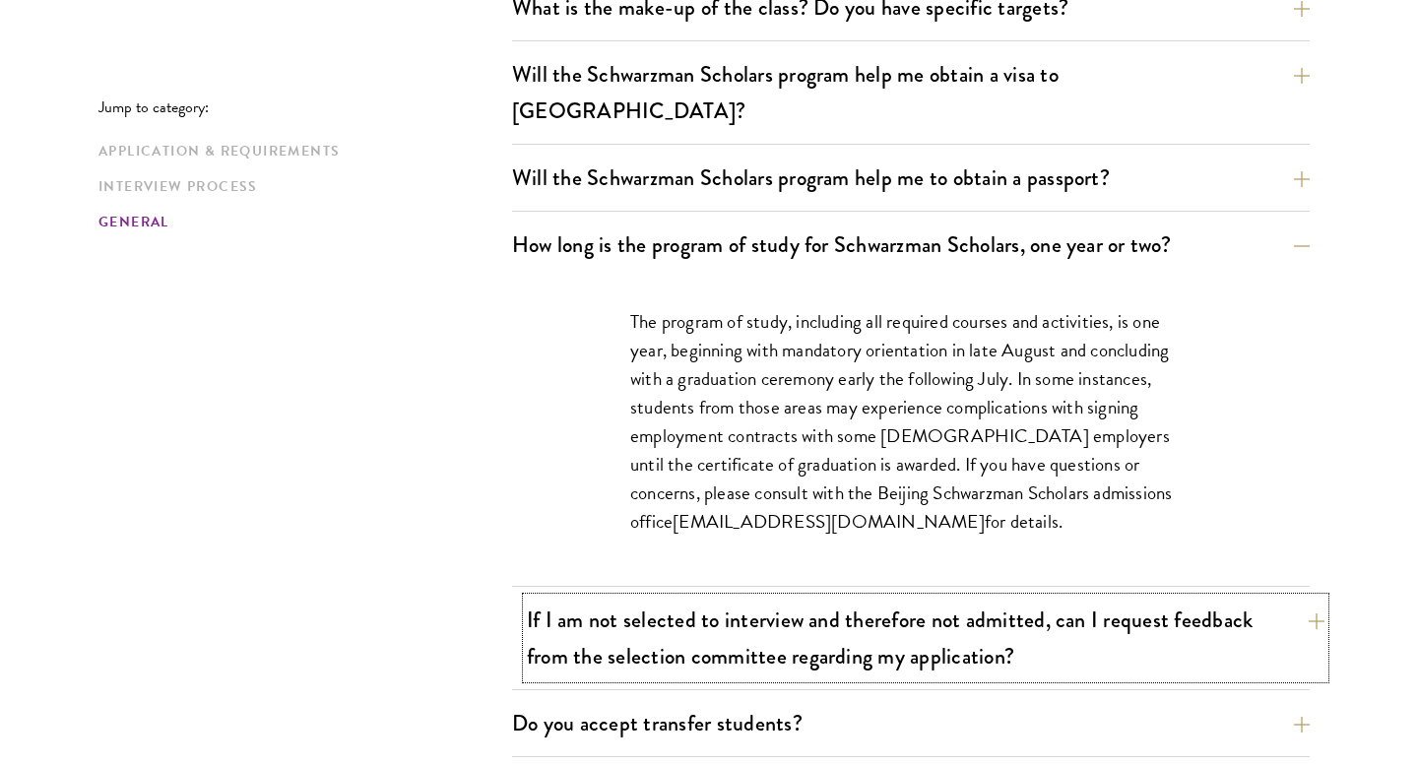
click at [909, 598] on button "If I am not selected to interview and therefore not admitted, can I request fee…" at bounding box center [926, 638] width 798 height 81
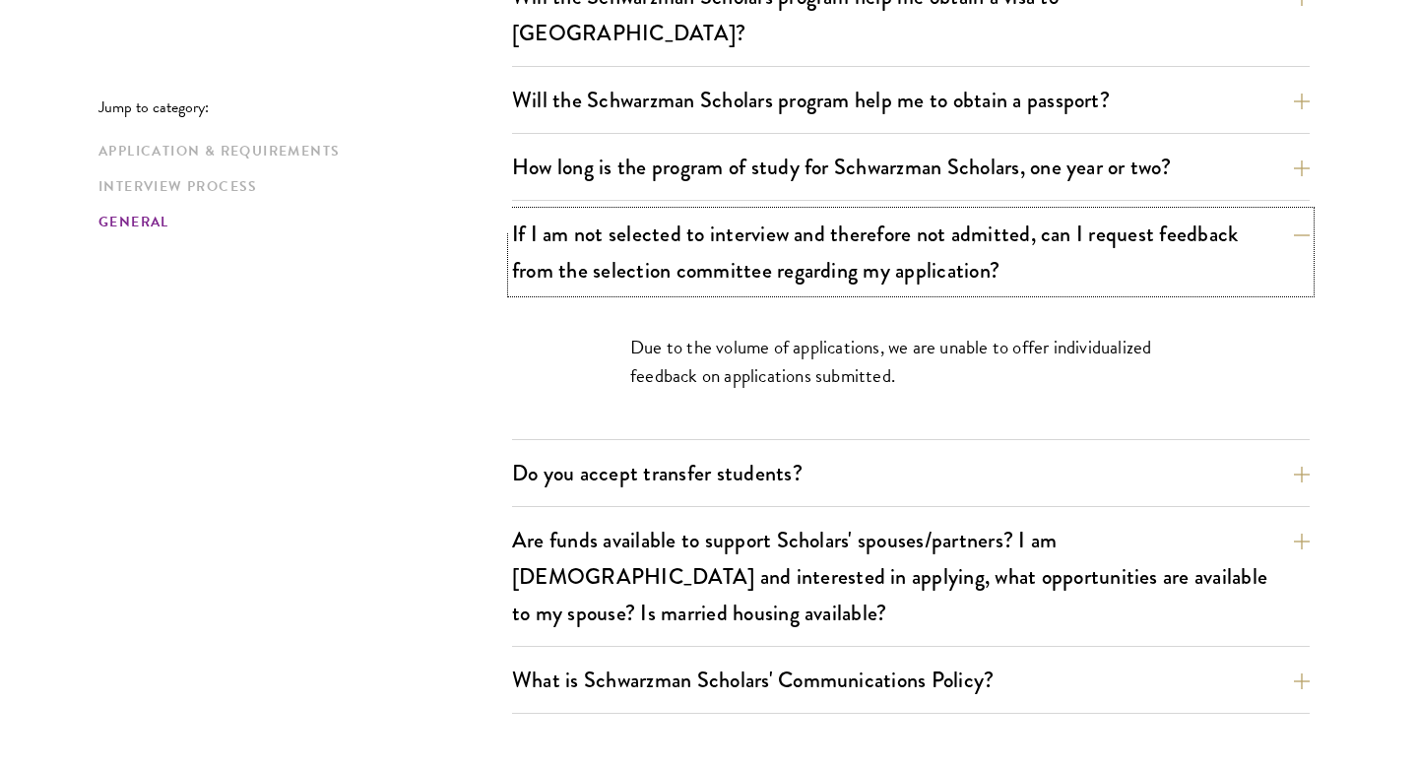
scroll to position [3132, 0]
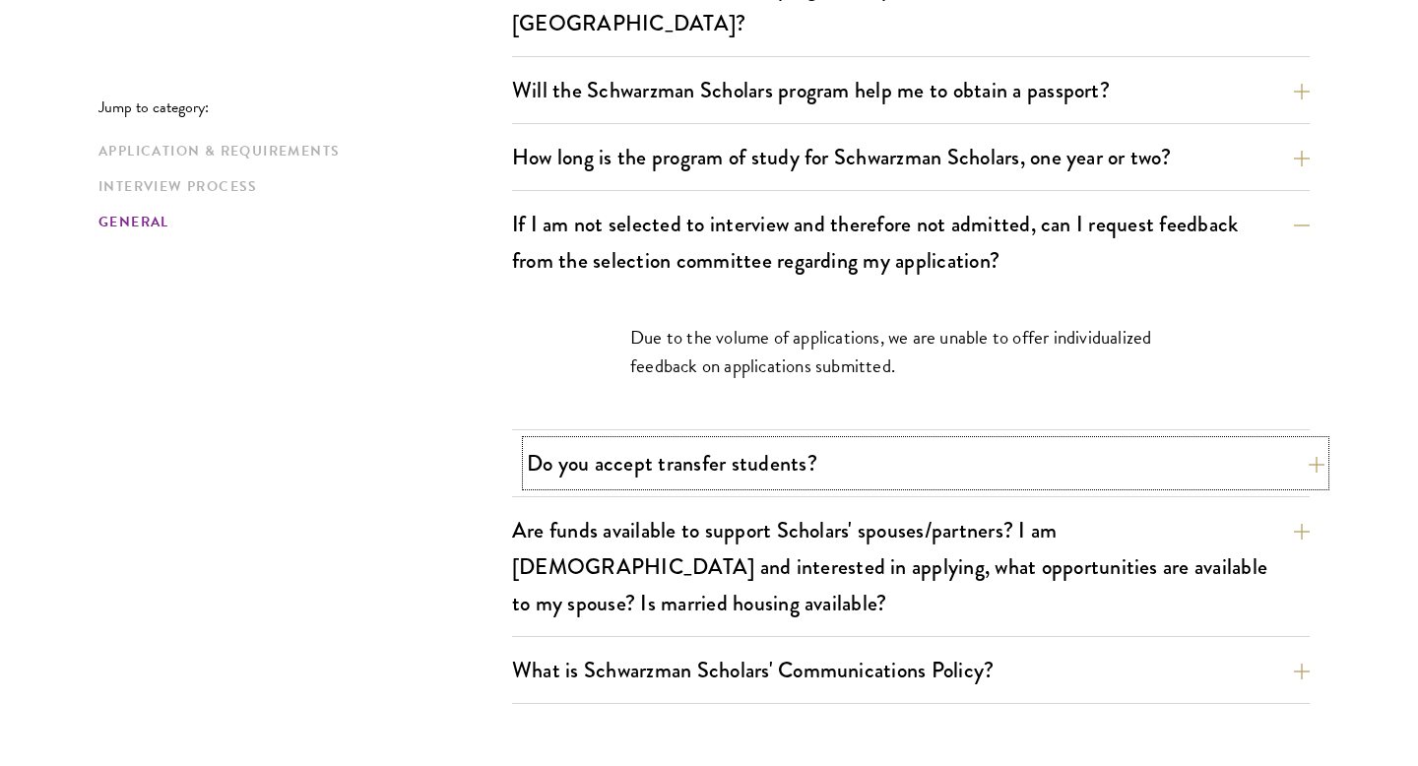
click at [774, 441] on button "Do you accept transfer students?" at bounding box center [926, 463] width 798 height 44
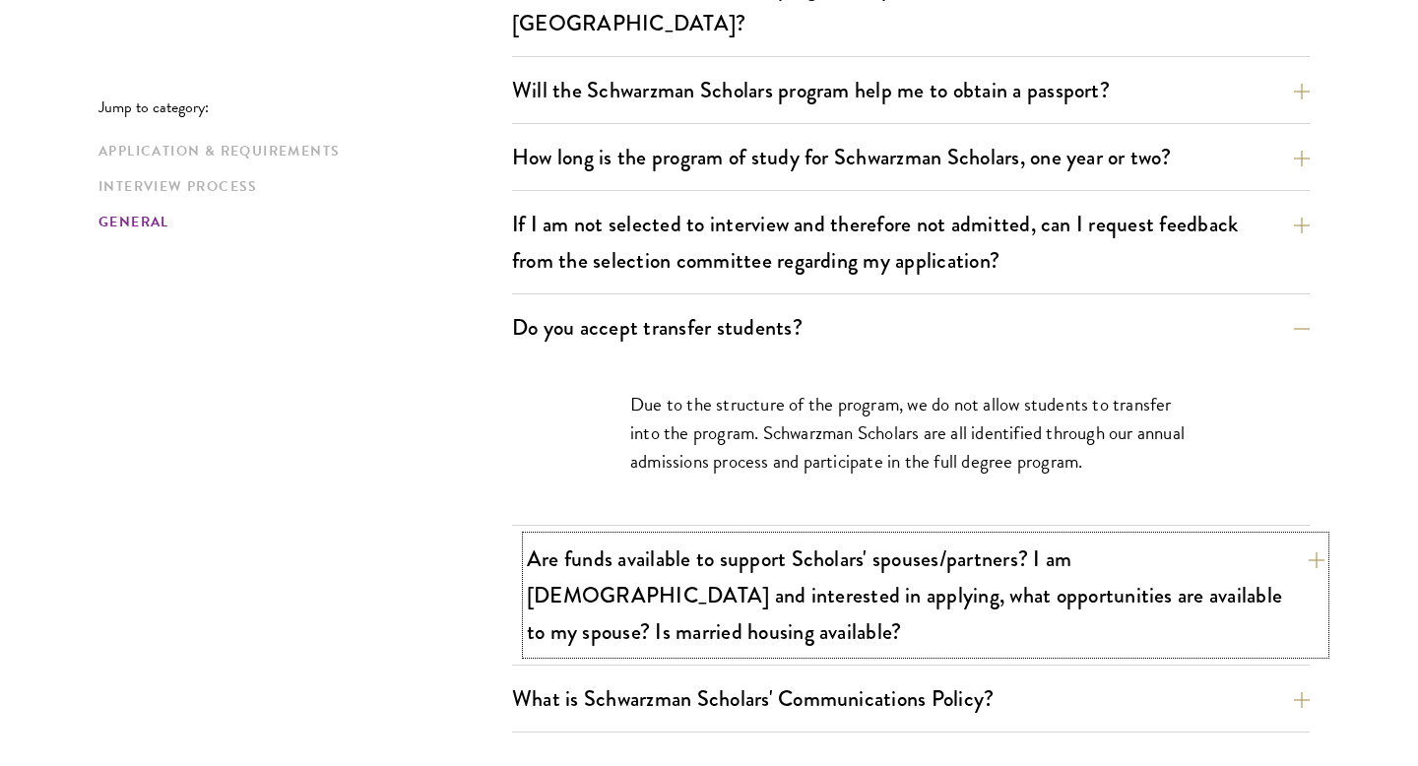
click at [813, 537] on button "Are funds available to support Scholars' spouses/partners? I am married and int…" at bounding box center [926, 595] width 798 height 117
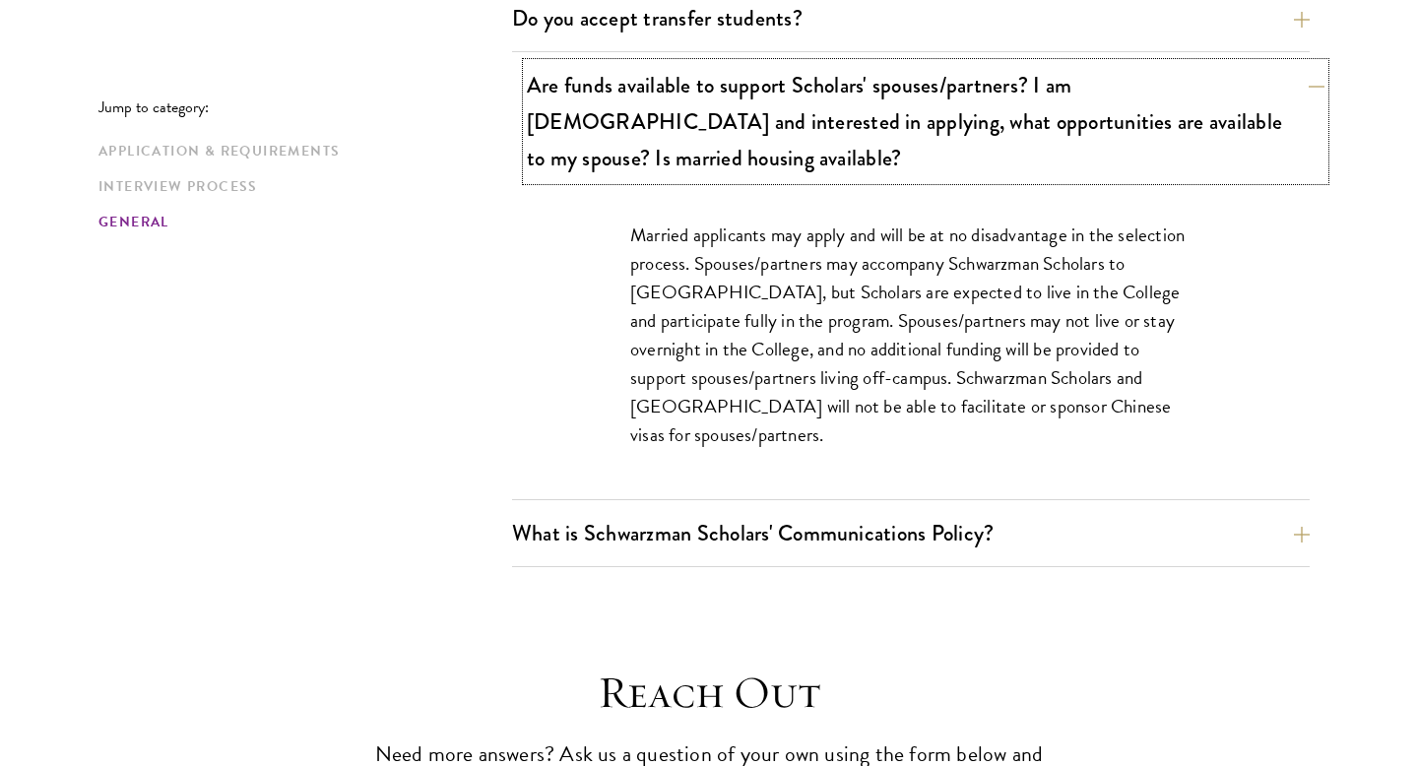
scroll to position [3442, 0]
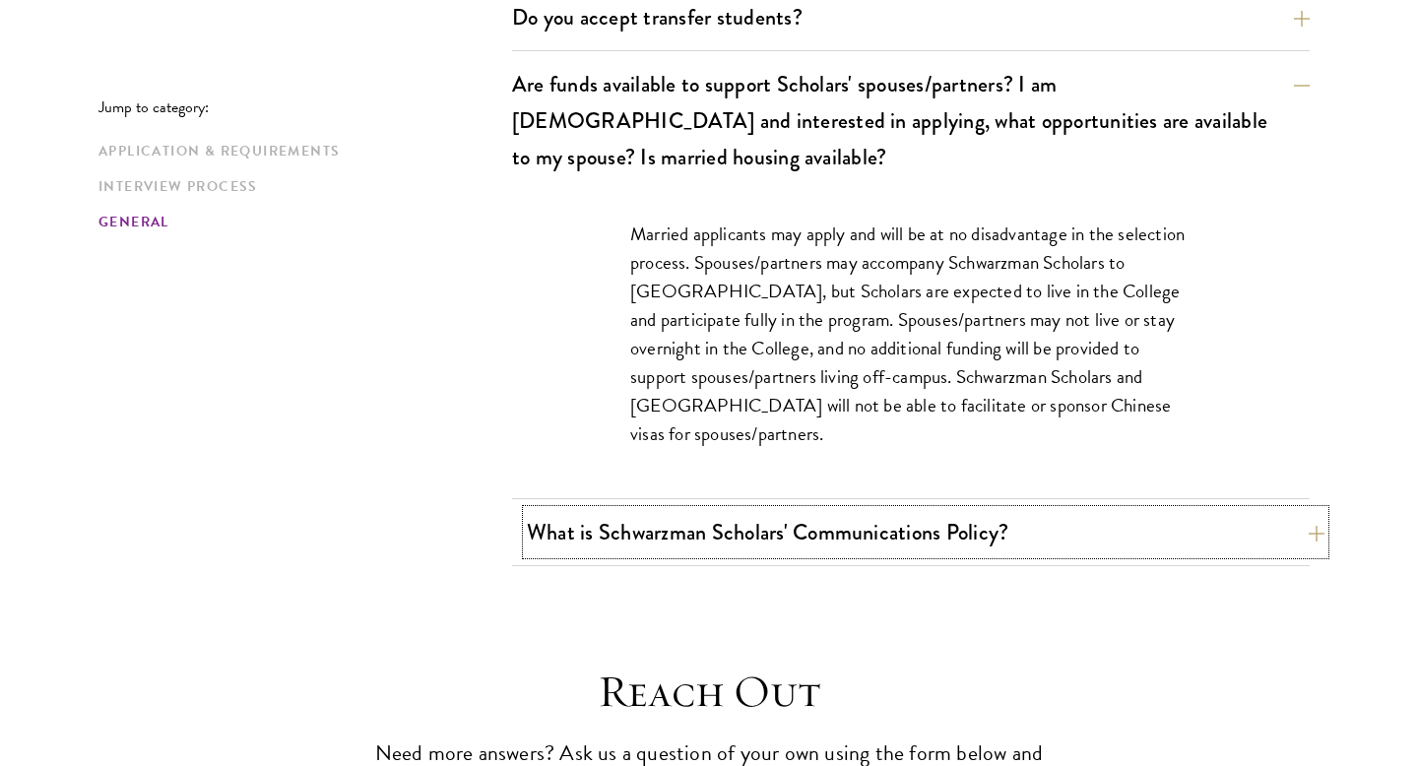
click at [793, 510] on button "What is Schwarzman Scholars' Communications Policy?" at bounding box center [926, 532] width 798 height 44
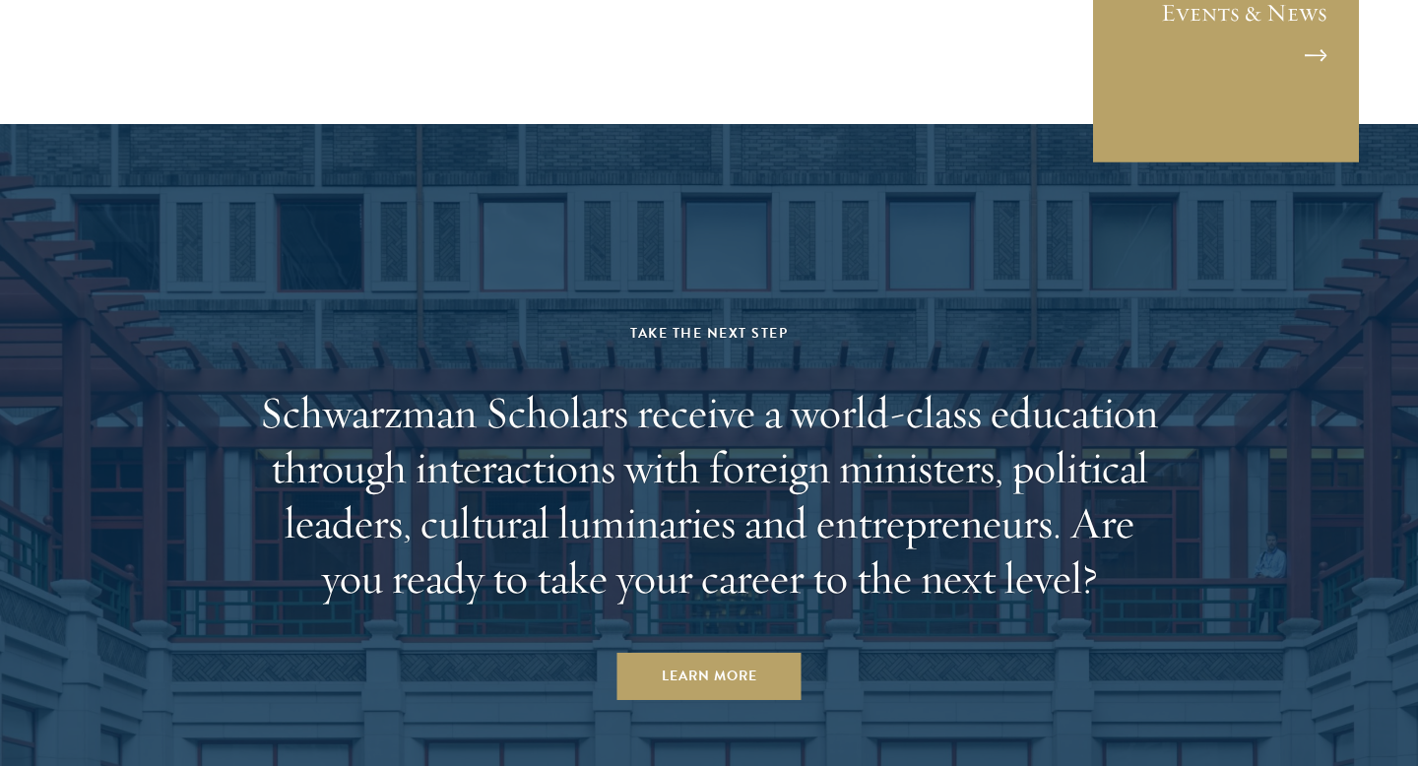
scroll to position [5355, 0]
